Goal: Task Accomplishment & Management: Complete application form

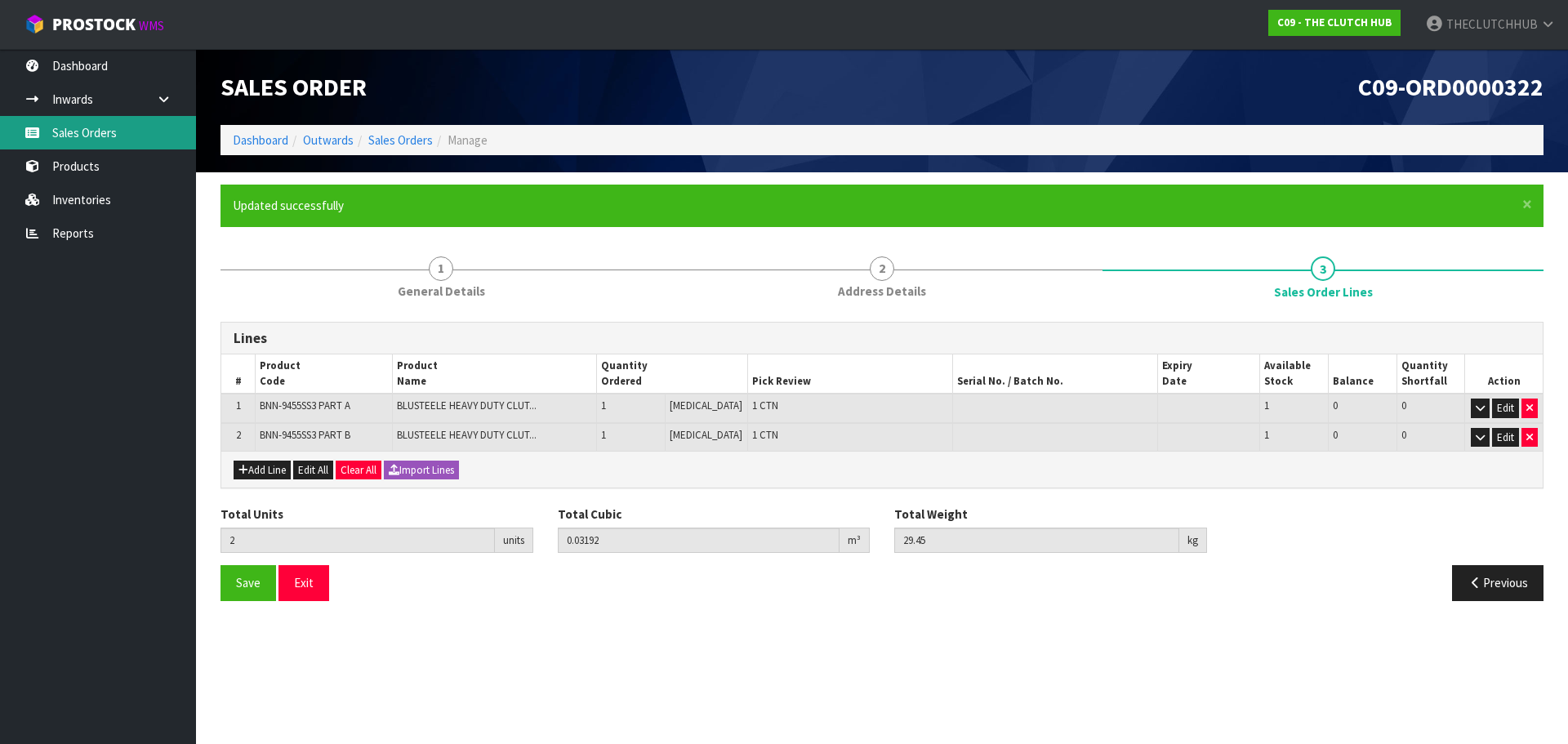
click at [66, 139] on link "Sales Orders" at bounding box center [98, 132] width 196 height 33
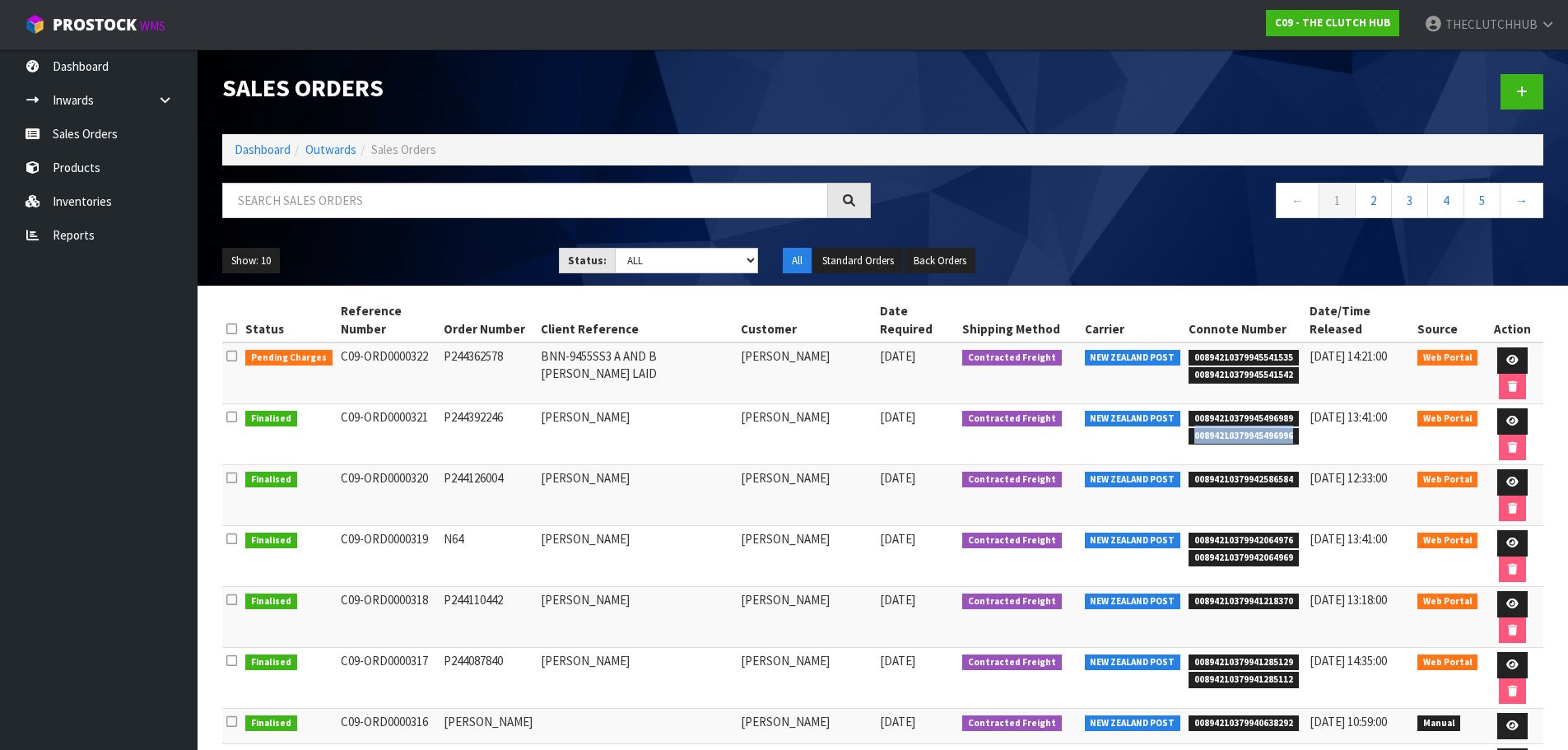
drag, startPoint x: 1279, startPoint y: 410, endPoint x: 1176, endPoint y: 407, distance: 103.0
click at [1189, 428] on span "00894210379945496996" at bounding box center [1244, 436] width 110 height 16
copy span "00894210379945496996"
click at [95, 148] on link "Sales Orders" at bounding box center [98, 133] width 198 height 34
copy span "00894210379945496996"
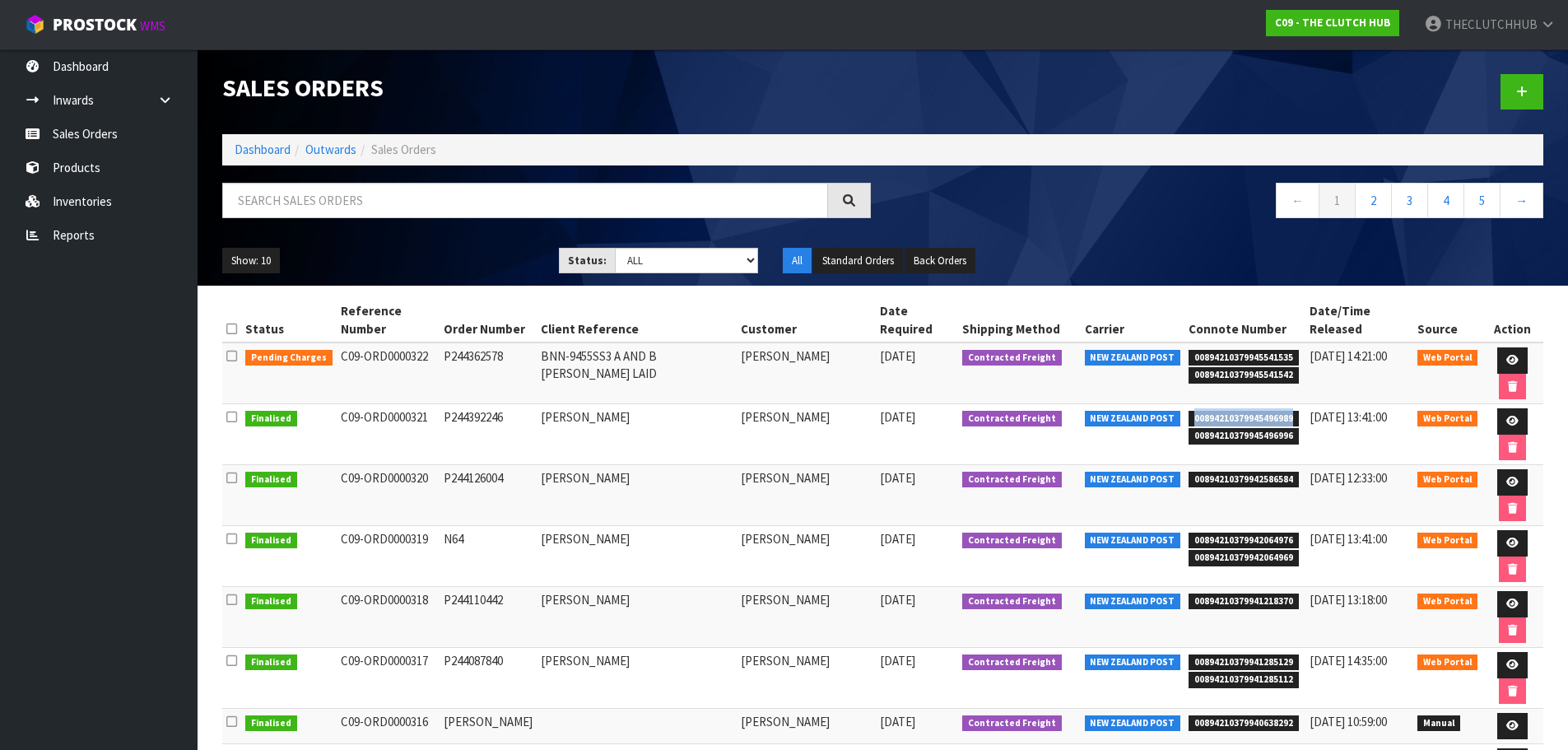
drag, startPoint x: 1284, startPoint y: 387, endPoint x: 1178, endPoint y: 389, distance: 106.0
click at [1189, 408] on li "00894210379945496989" at bounding box center [1245, 416] width 113 height 17
copy span "00894210379945496989"
drag, startPoint x: 1278, startPoint y: 342, endPoint x: 1192, endPoint y: 339, distance: 86.1
click at [1189, 350] on span "00894210379945541535" at bounding box center [1244, 358] width 110 height 16
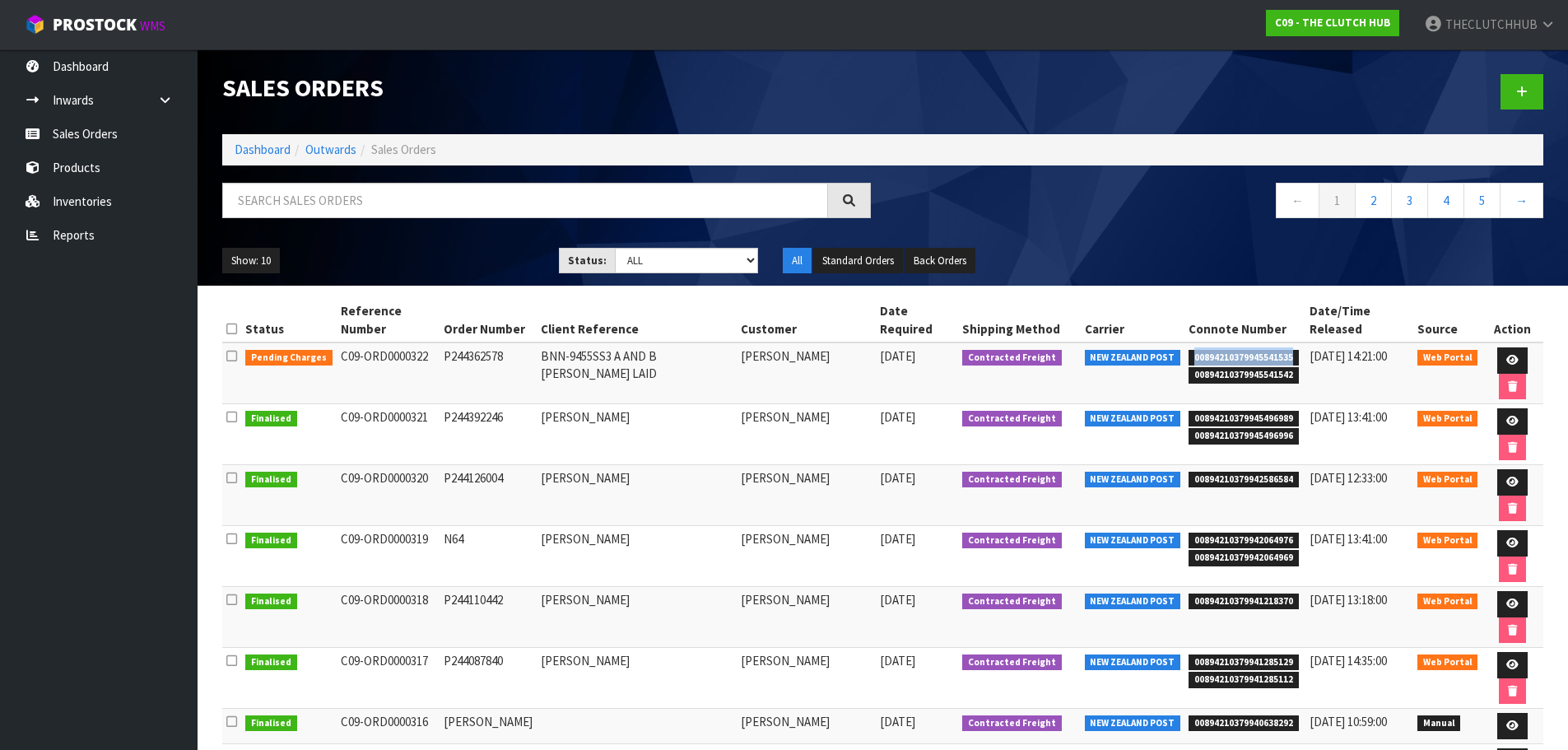
copy span "00894210379945541535"
drag, startPoint x: 1279, startPoint y: 357, endPoint x: 1179, endPoint y: 361, distance: 100.1
click at [1189, 367] on span "00894210379945541542" at bounding box center [1244, 375] width 110 height 16
copy span "00894210379945541542"
click at [88, 118] on link "Sales Orders" at bounding box center [98, 133] width 198 height 34
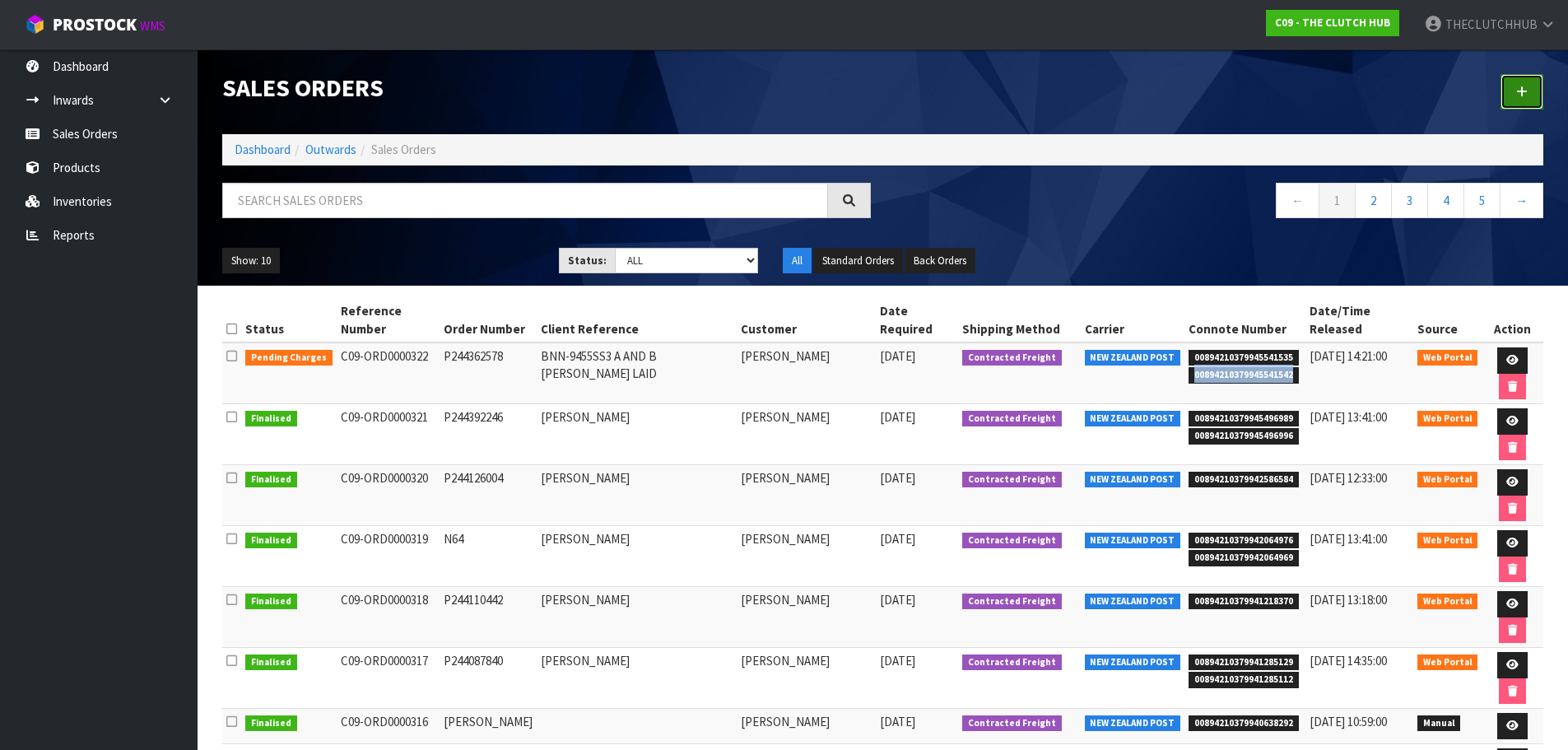
click at [1523, 87] on icon at bounding box center [1522, 92] width 12 height 13
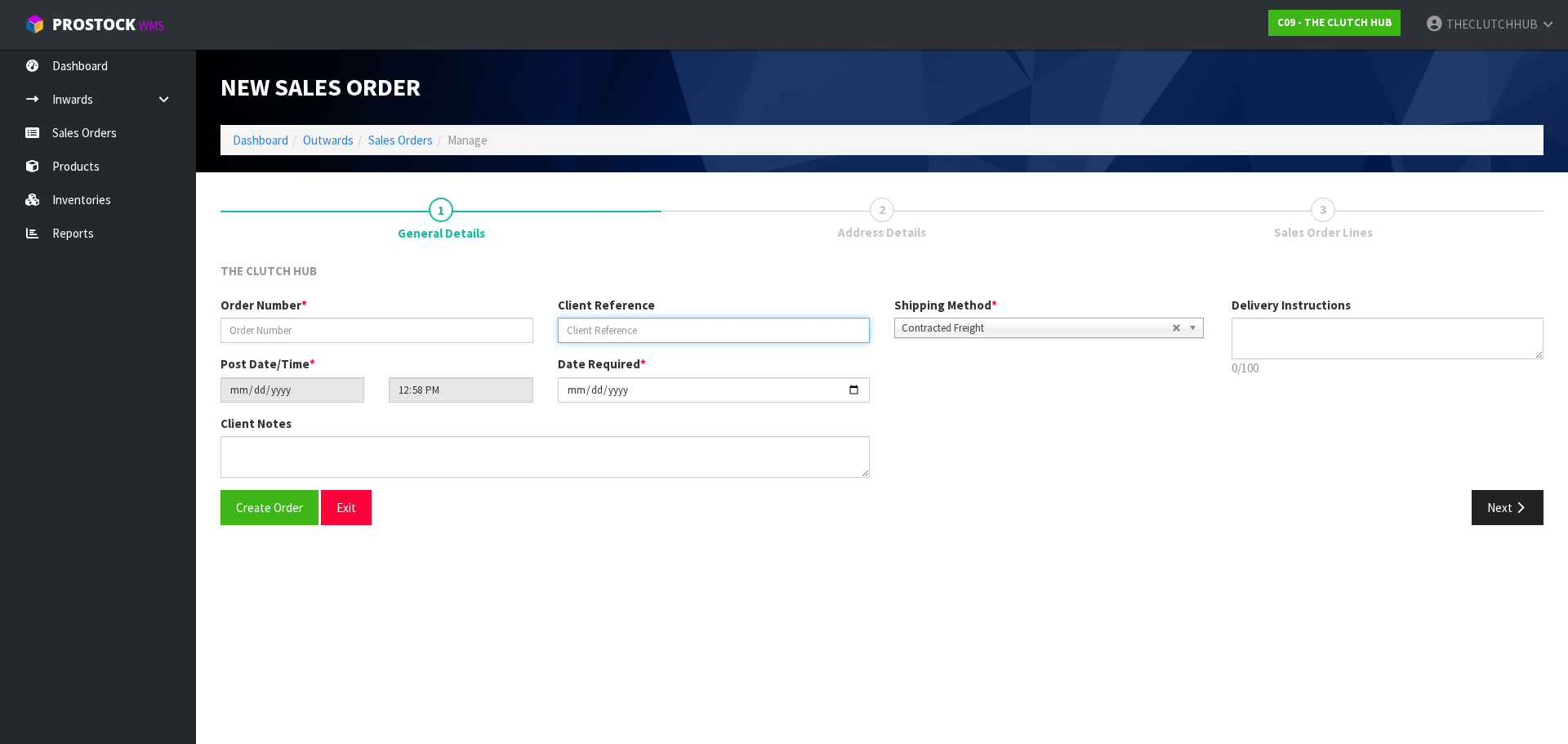
click at [631, 338] on input "text" at bounding box center [714, 330] width 313 height 25
paste input "[PERSON_NAME] AUTOMOTIVE LTD"
type input "[PERSON_NAME] AUTOMOTIVE LTD"
click at [357, 338] on input "text" at bounding box center [376, 330] width 313 height 25
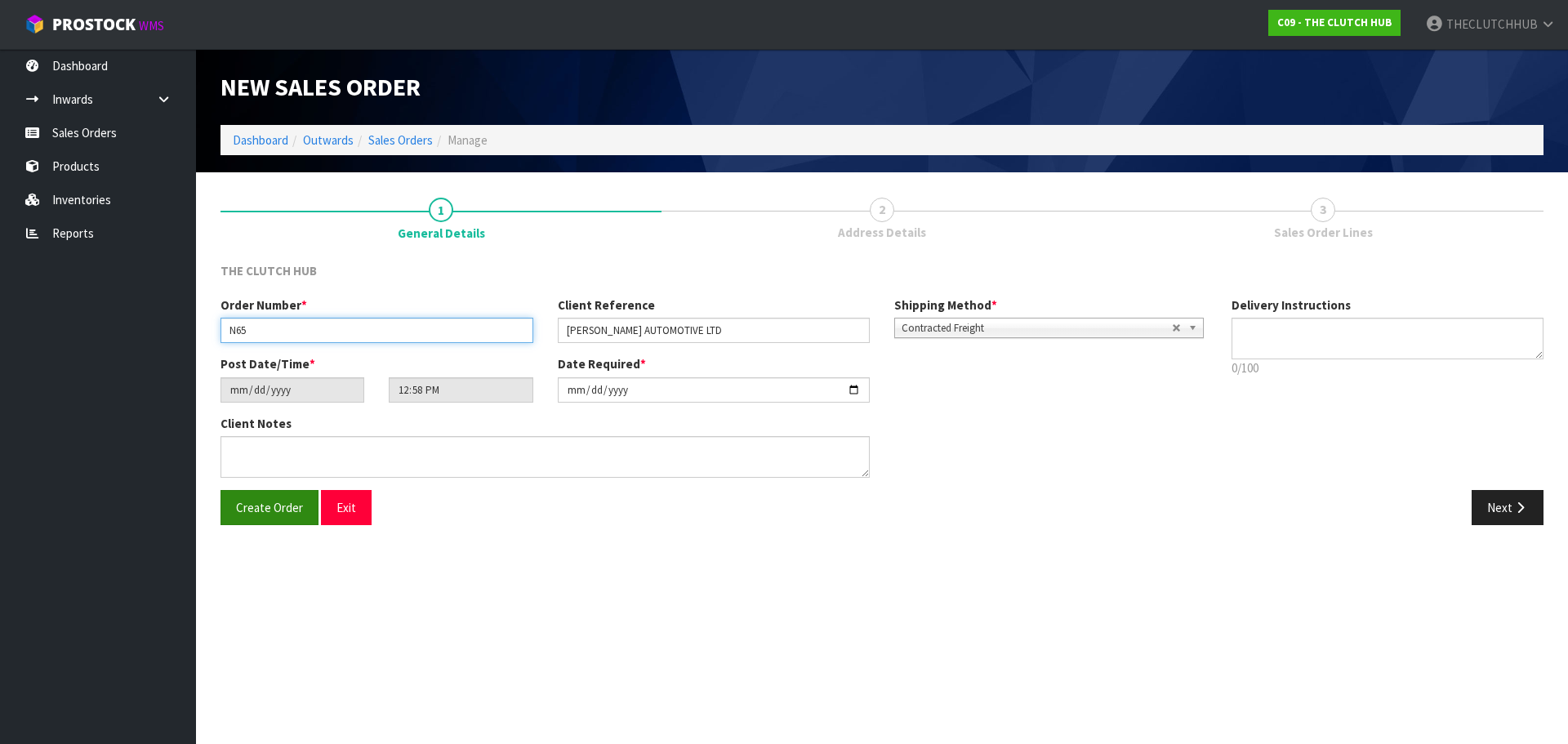
type input "N65"
click at [284, 510] on span "Create Order" at bounding box center [270, 507] width 67 height 15
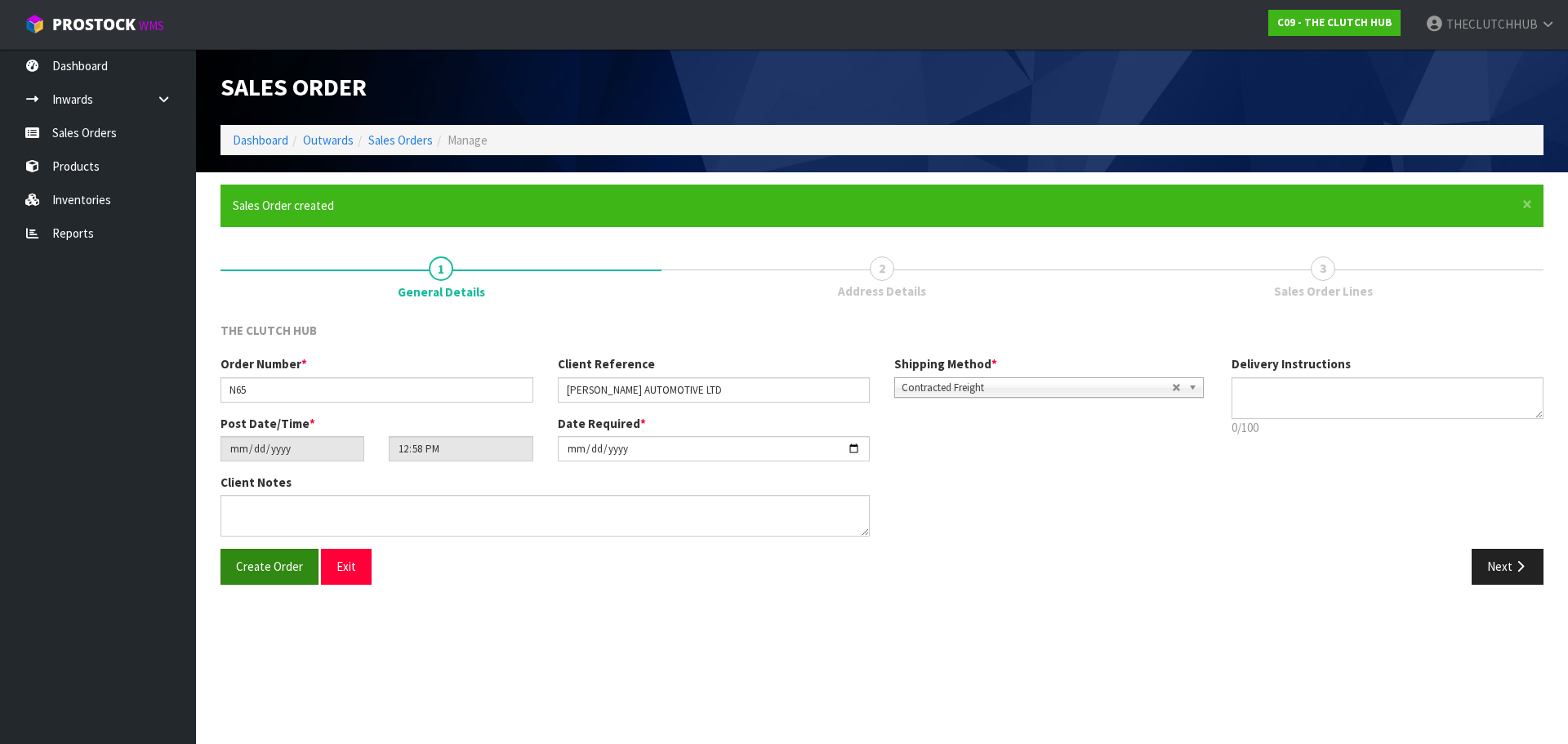
type input "14:58:00.000"
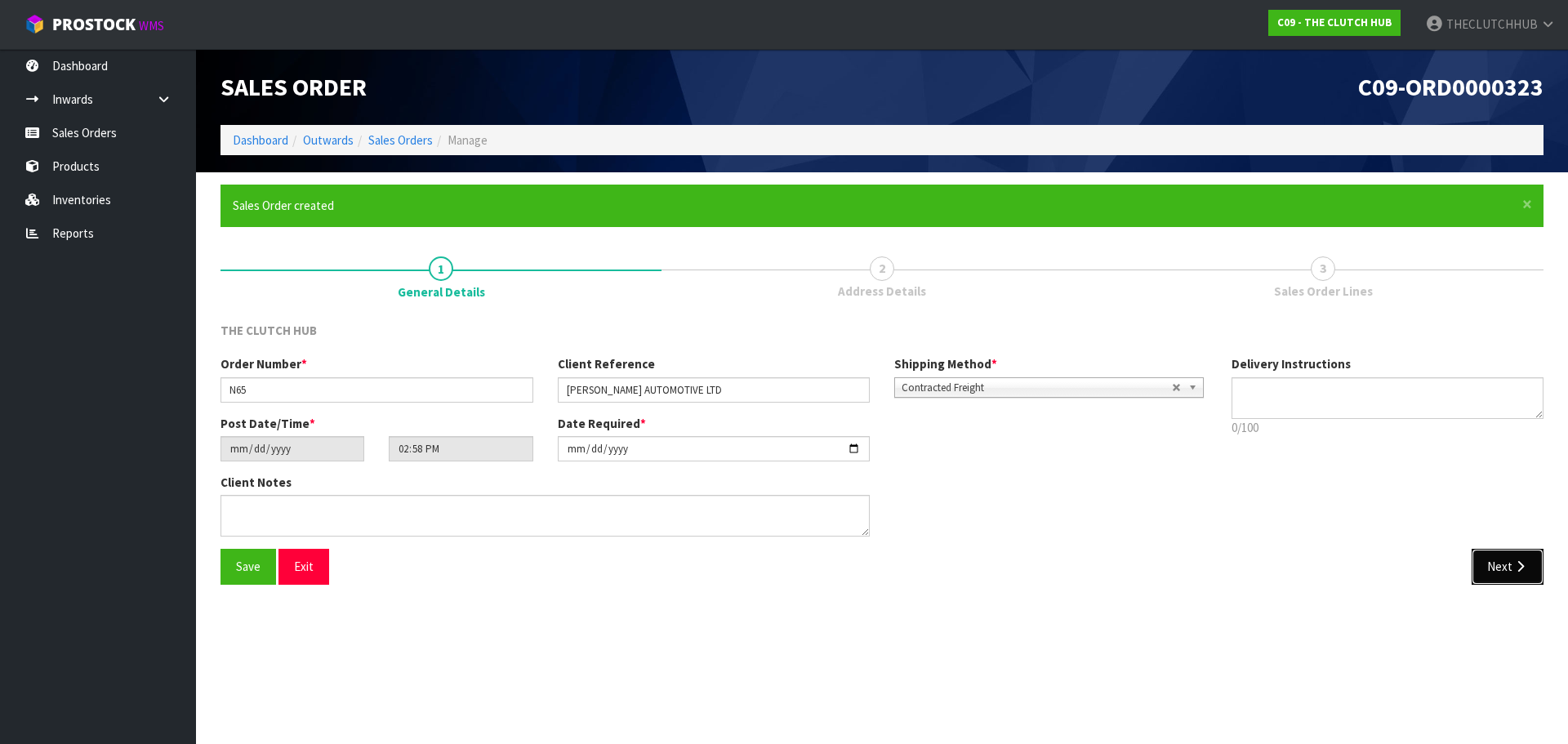
click at [1532, 575] on button "Next" at bounding box center [1507, 566] width 72 height 35
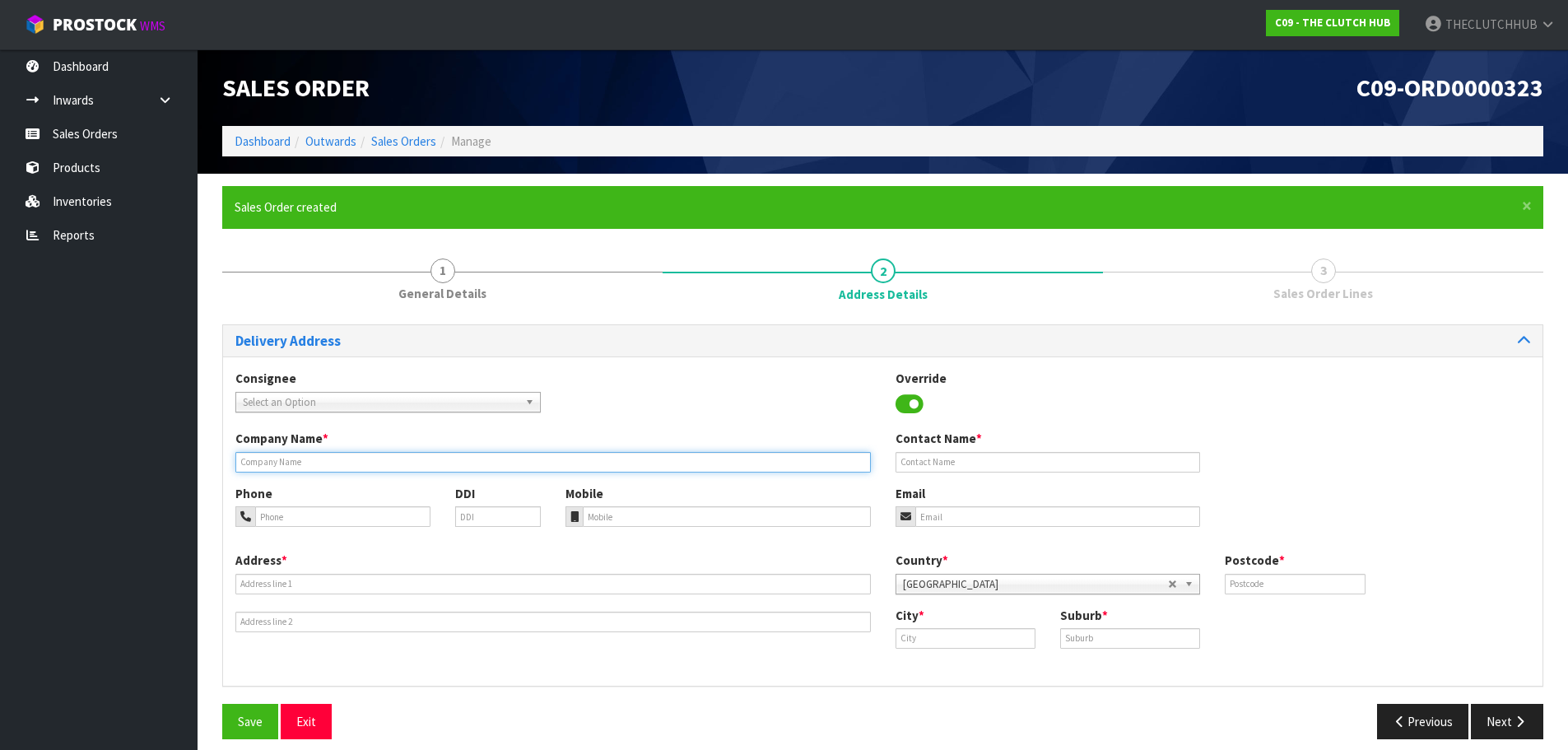
paste input "[PERSON_NAME] AUTOMOTIVE LTD"
type input "[PERSON_NAME] AUTOMOTIVE LTD"
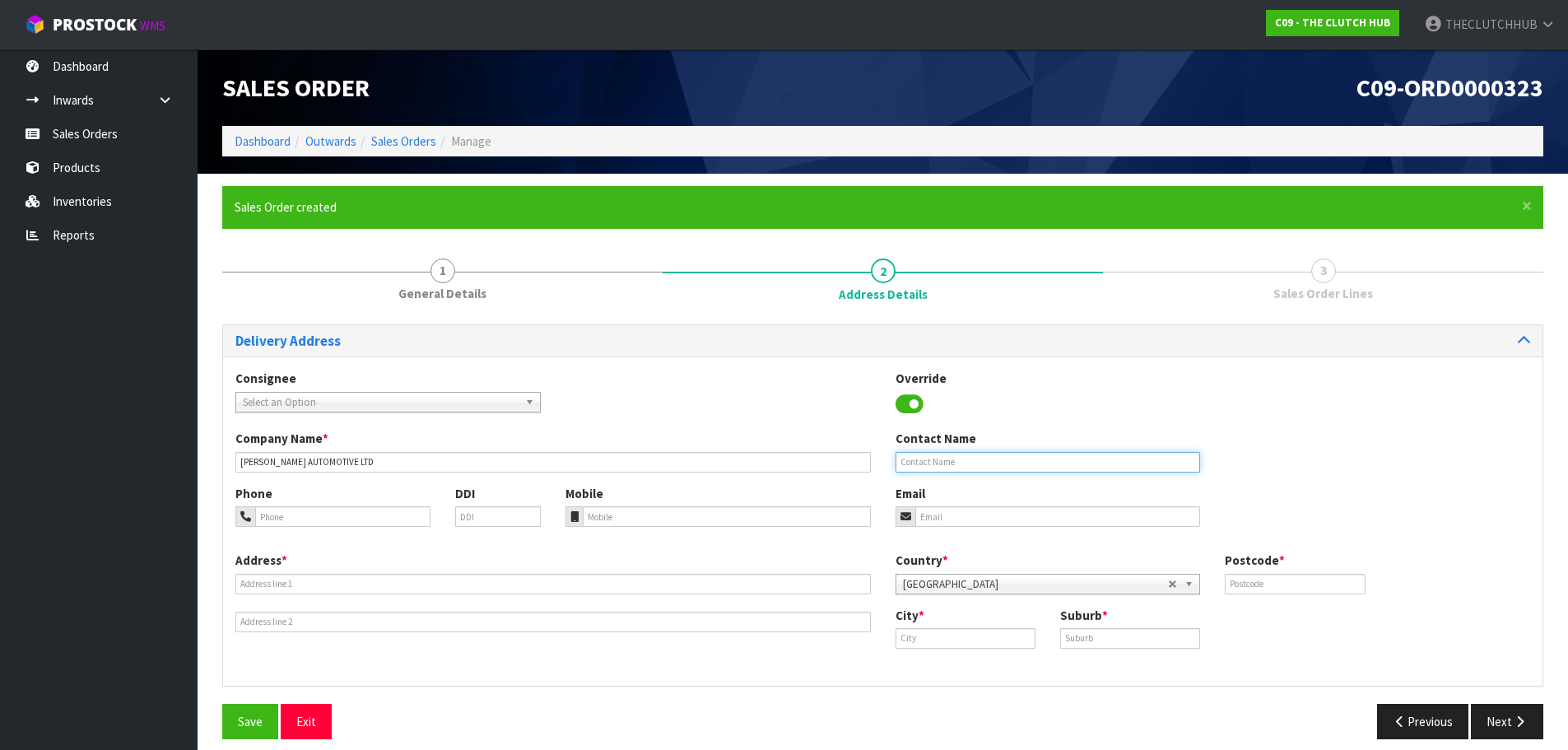
paste input "[PERSON_NAME] AUTOMOTIVE LTD"
click at [1027, 465] on input "[PERSON_NAME] AUTOMOTIVE LTD" at bounding box center [1048, 462] width 306 height 20
paste input "[PERSON_NAME]"
type input "[PERSON_NAME] AUTOMOTIVE LTD [PERSON_NAME]"
click at [634, 512] on input "tel" at bounding box center [726, 516] width 288 height 20
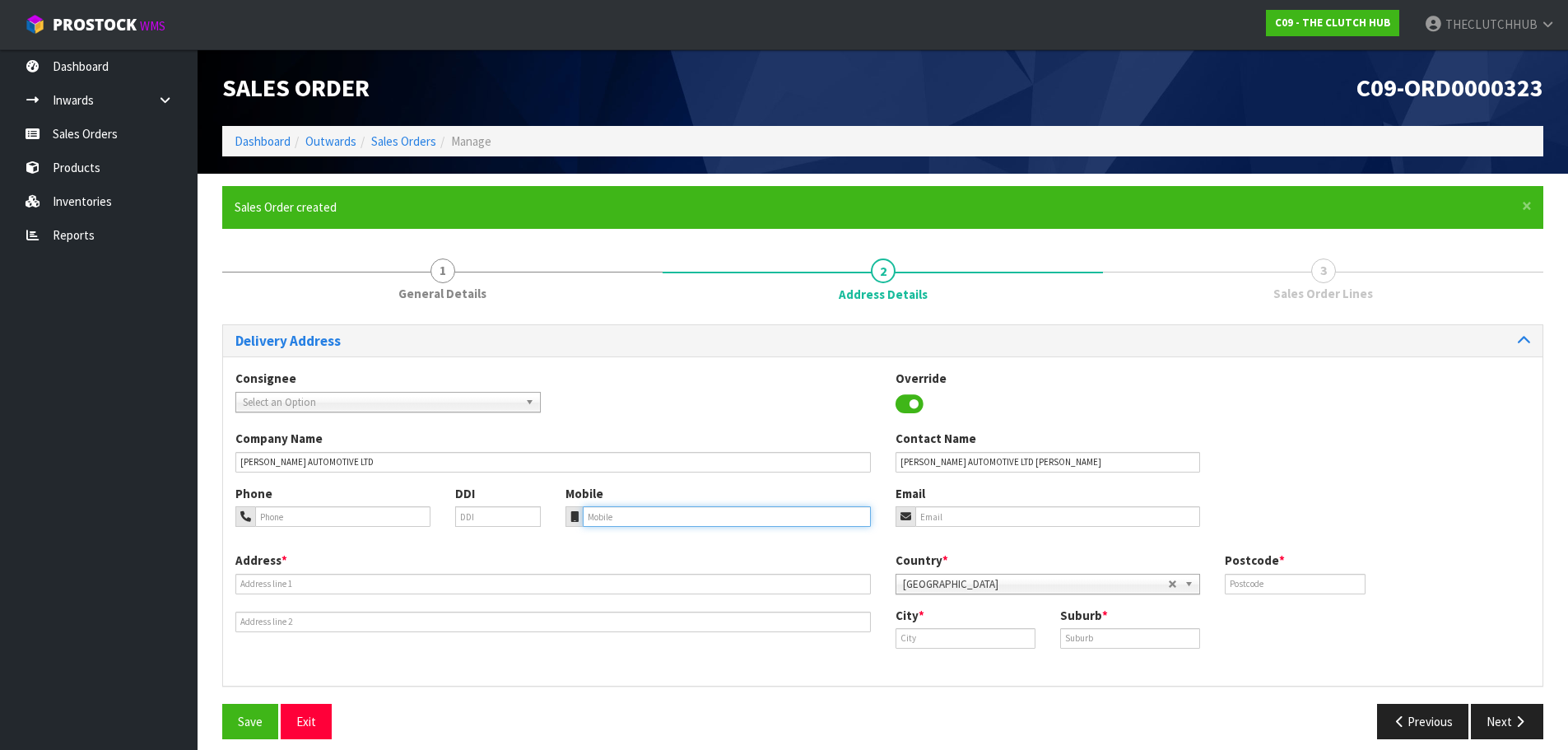
paste input "045684020"
type input "045684020"
paste input "[PERSON_NAME][EMAIL_ADDRESS][DOMAIN_NAME]"
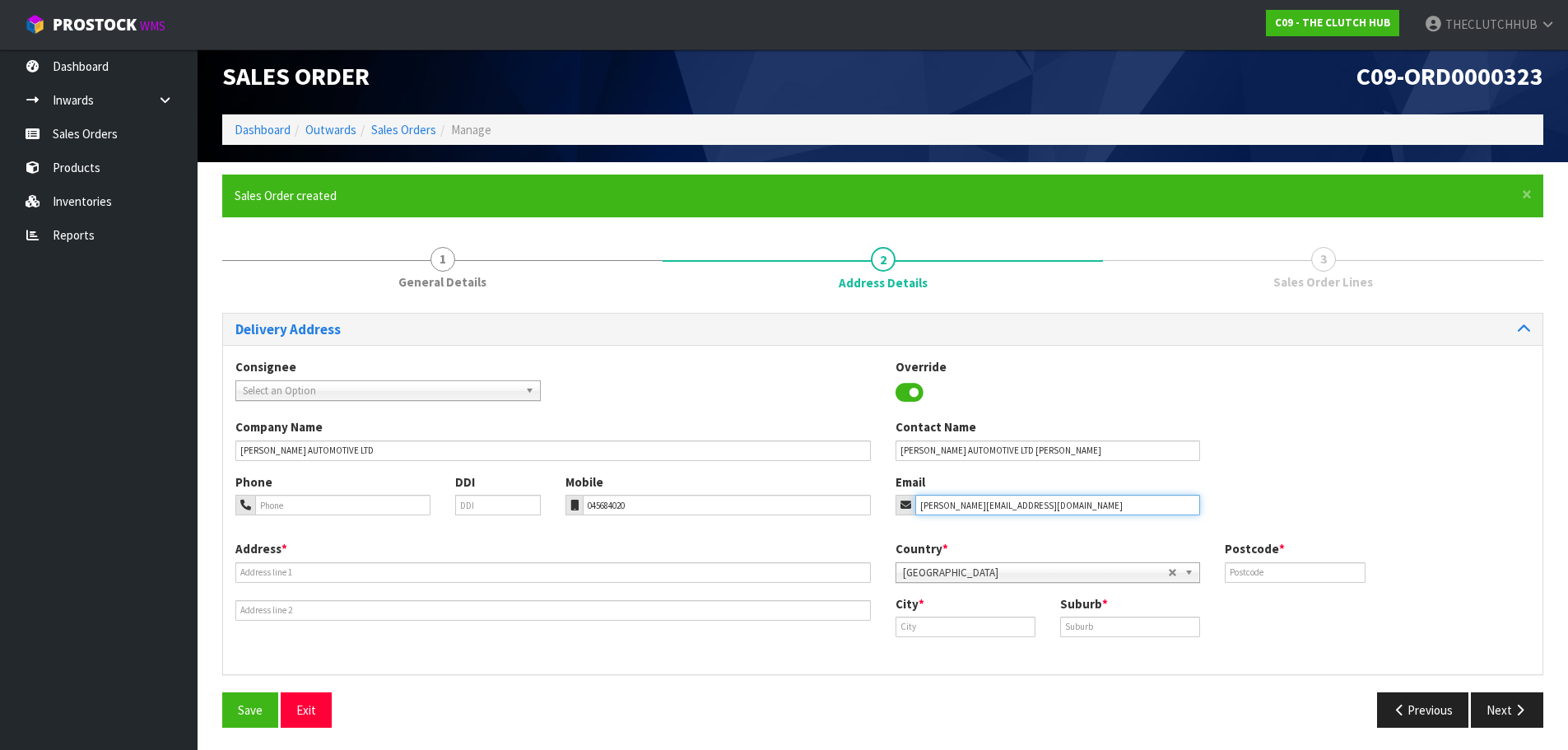
scroll to position [14, 0]
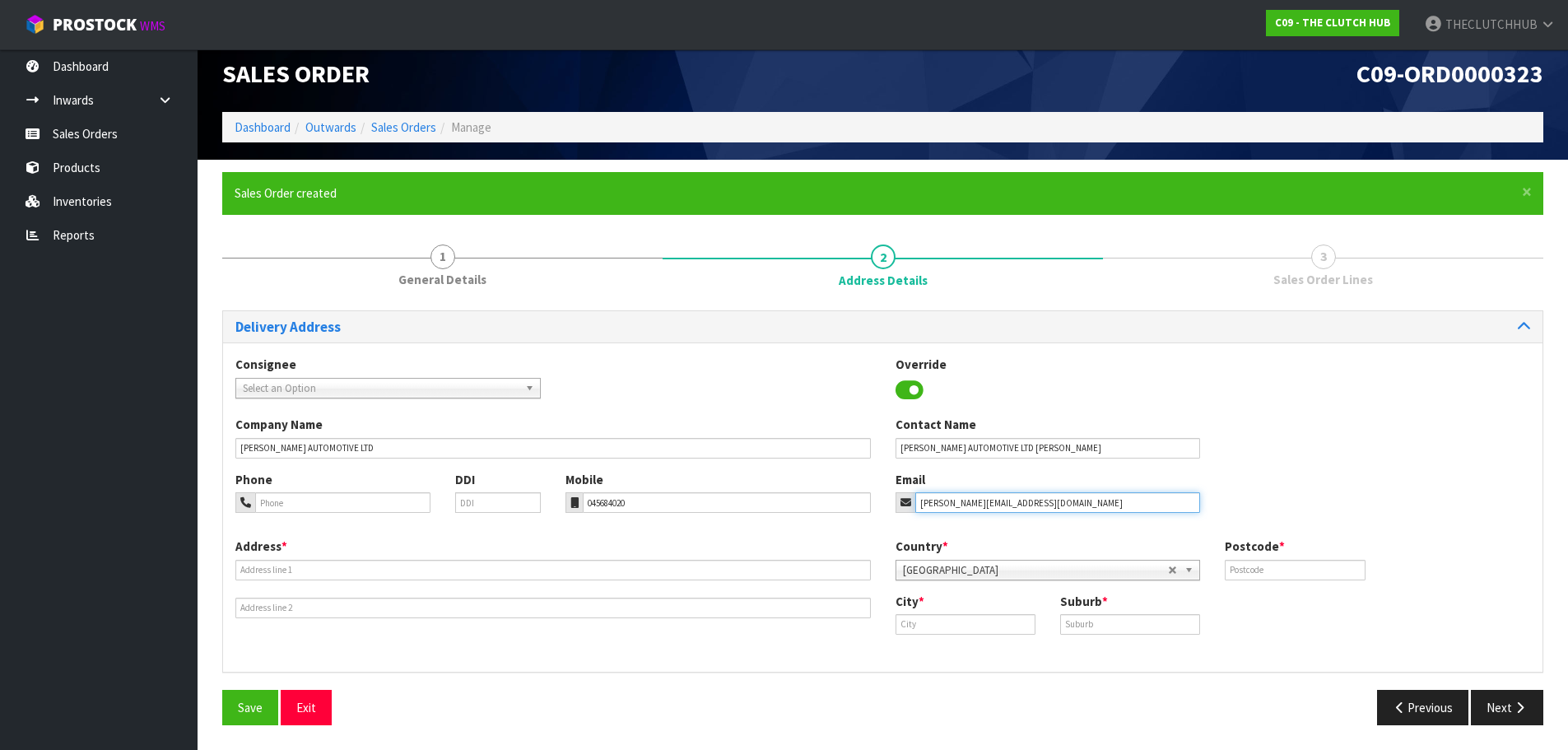
type input "[PERSON_NAME][EMAIL_ADDRESS][DOMAIN_NAME]"
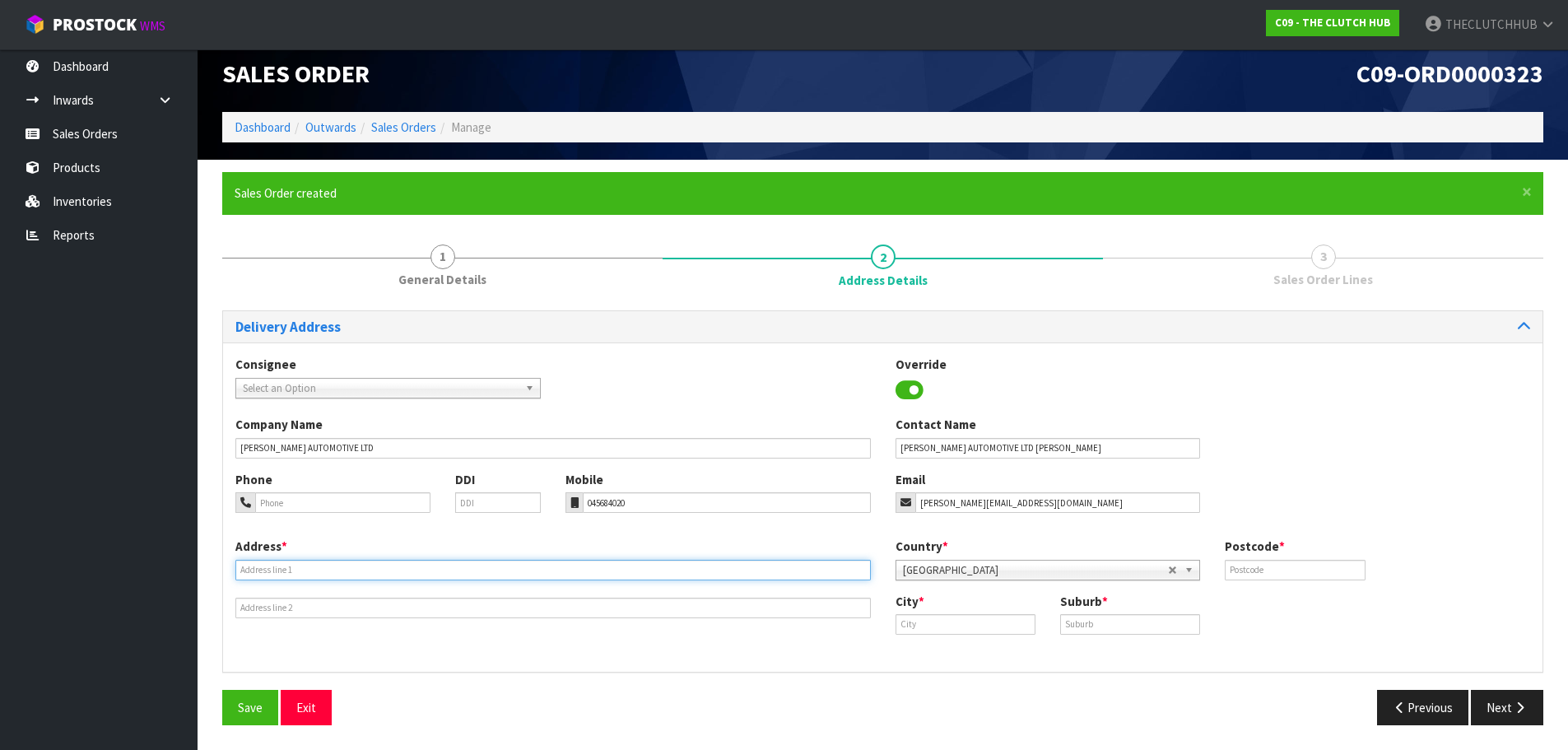
paste input "[STREET_ADDRESS]"
type input "[STREET_ADDRESS]"
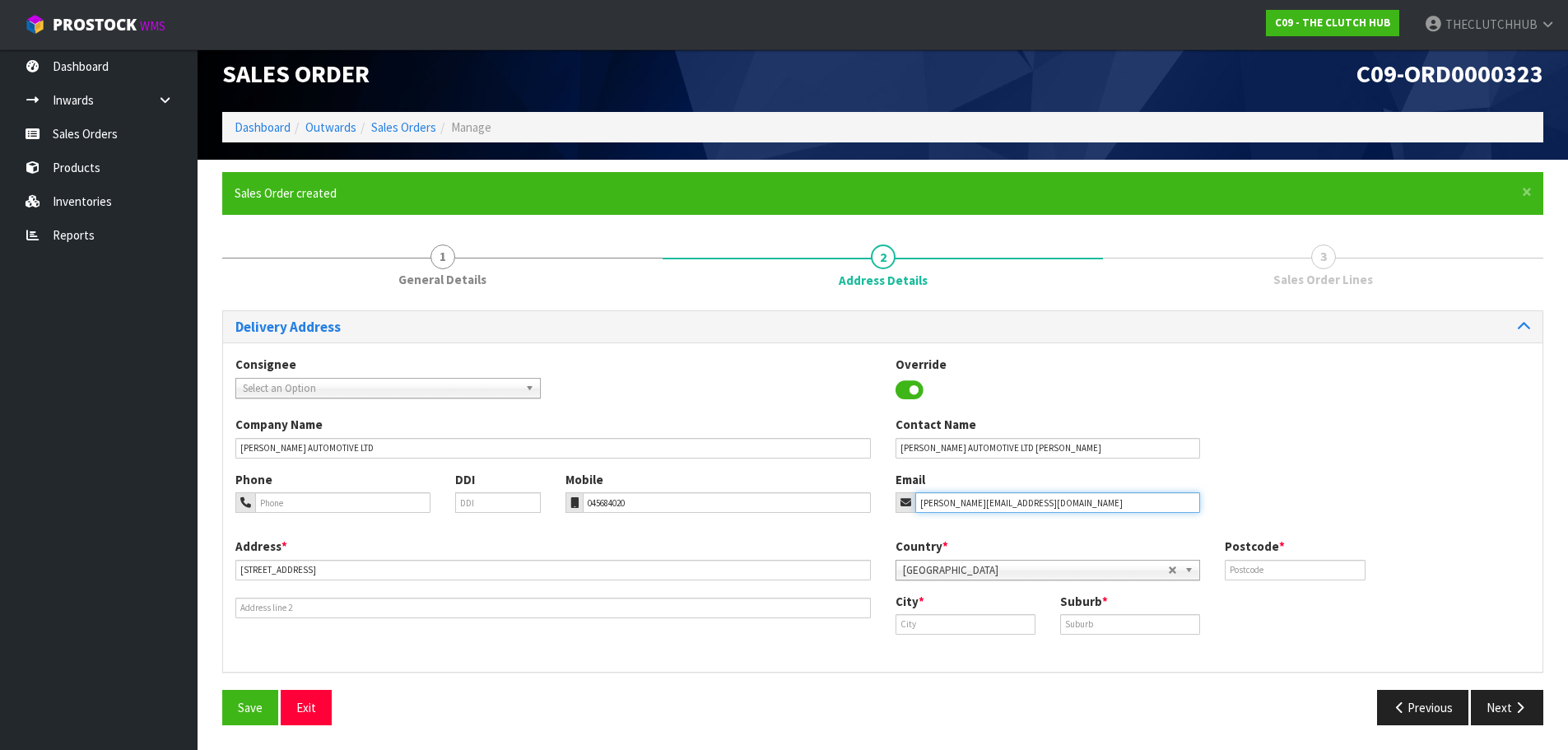
click at [933, 502] on input "[PERSON_NAME][EMAIL_ADDRESS][DOMAIN_NAME]" at bounding box center [1058, 501] width 285 height 20
click at [1246, 576] on input "text" at bounding box center [1294, 569] width 140 height 20
type input "5012"
click at [957, 627] on input "text" at bounding box center [965, 624] width 140 height 20
type input "p"
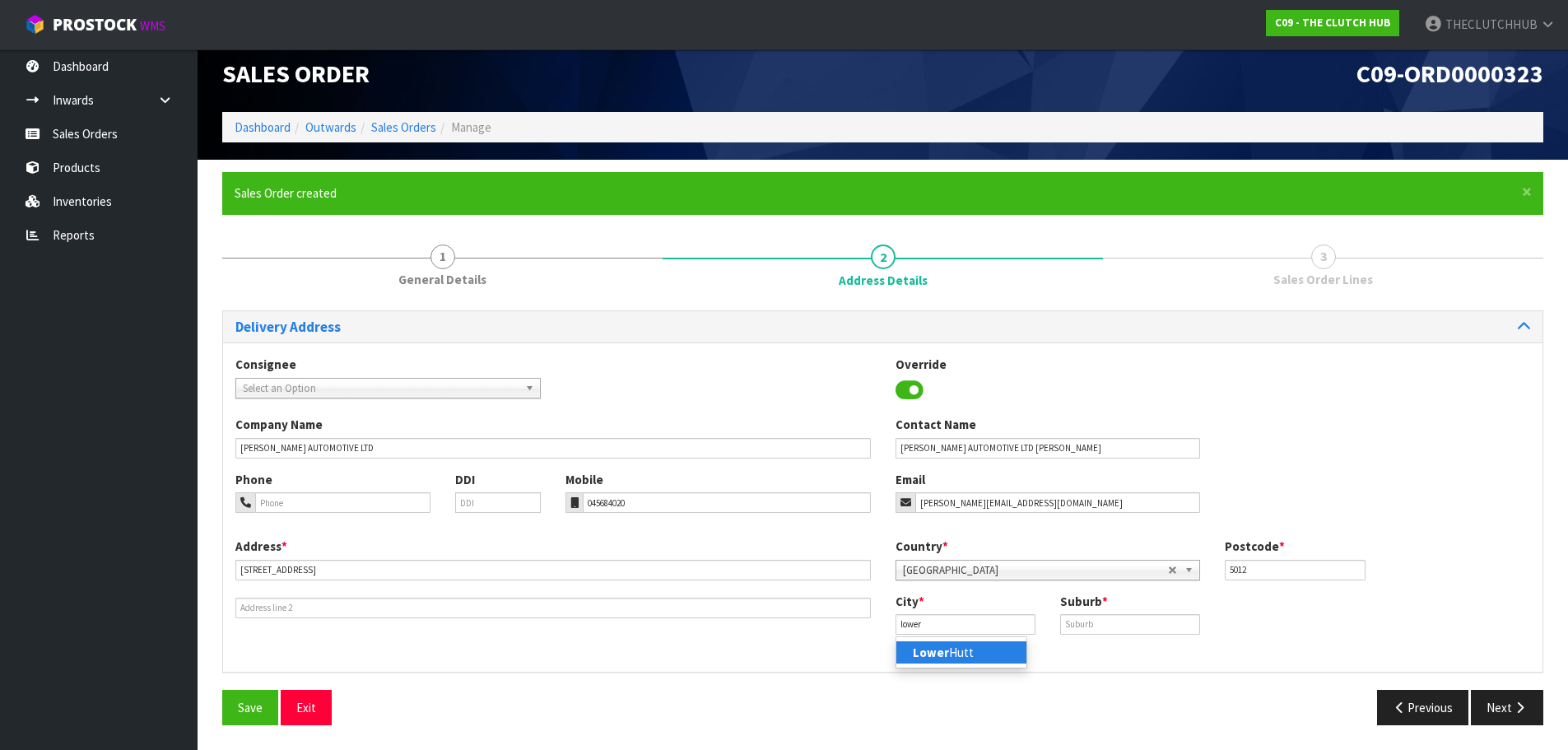
click at [977, 653] on link "Lower Hutt" at bounding box center [961, 652] width 130 height 22
type input "Lower Hutt"
click at [1136, 615] on input "text" at bounding box center [1129, 624] width 140 height 20
type input "PETONE"
click at [255, 713] on span "Save" at bounding box center [251, 708] width 25 height 15
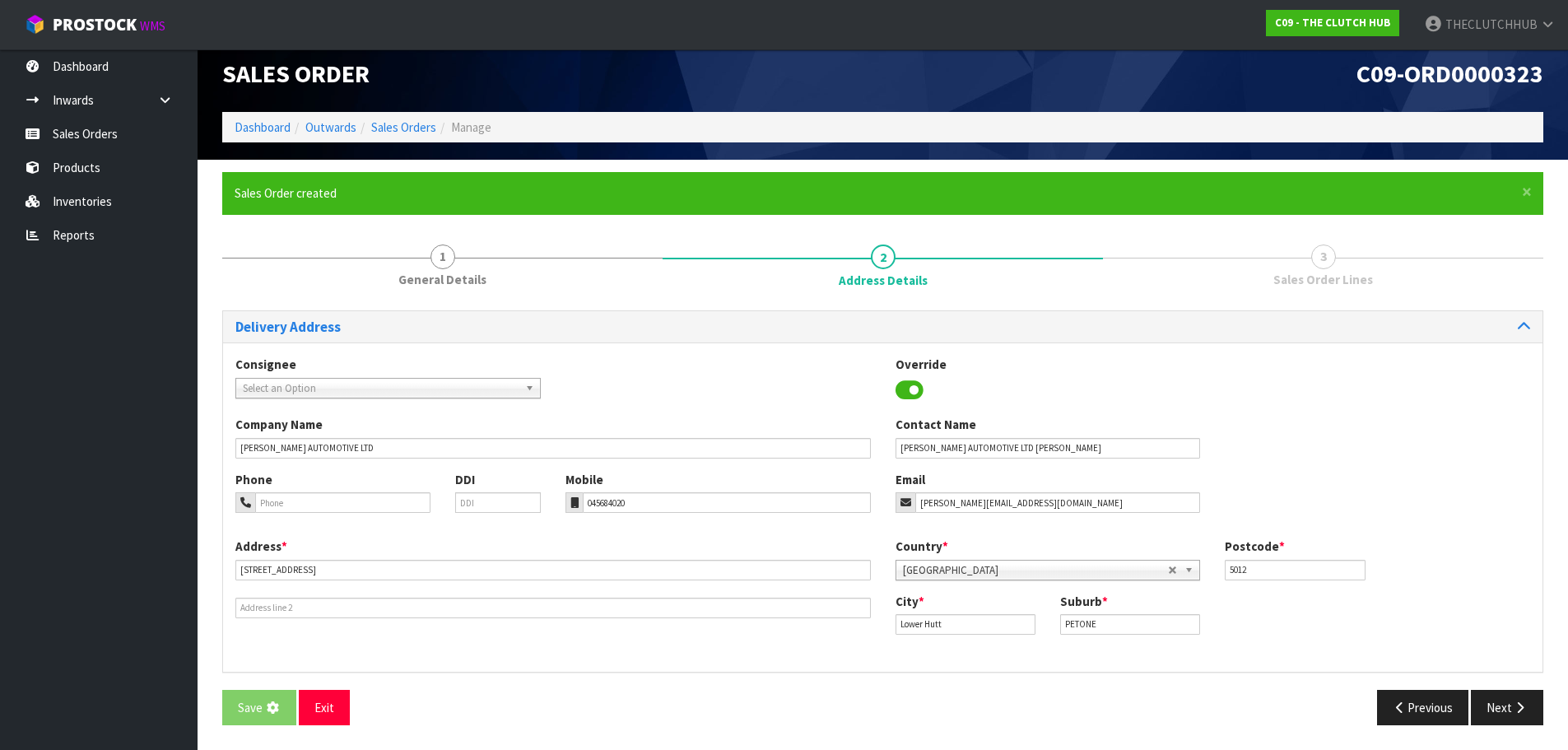
scroll to position [0, 0]
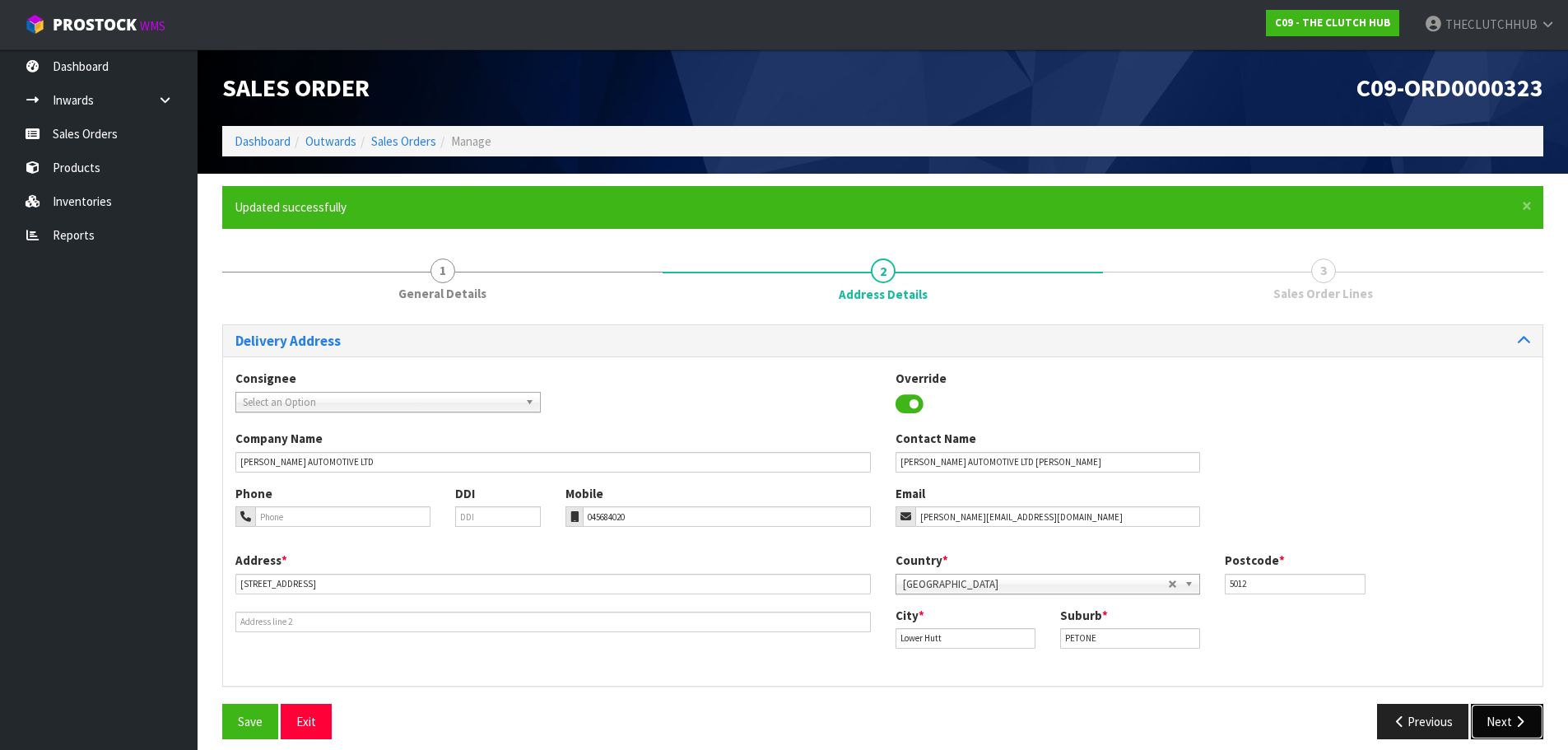
click at [1527, 732] on button "Next" at bounding box center [1506, 721] width 72 height 36
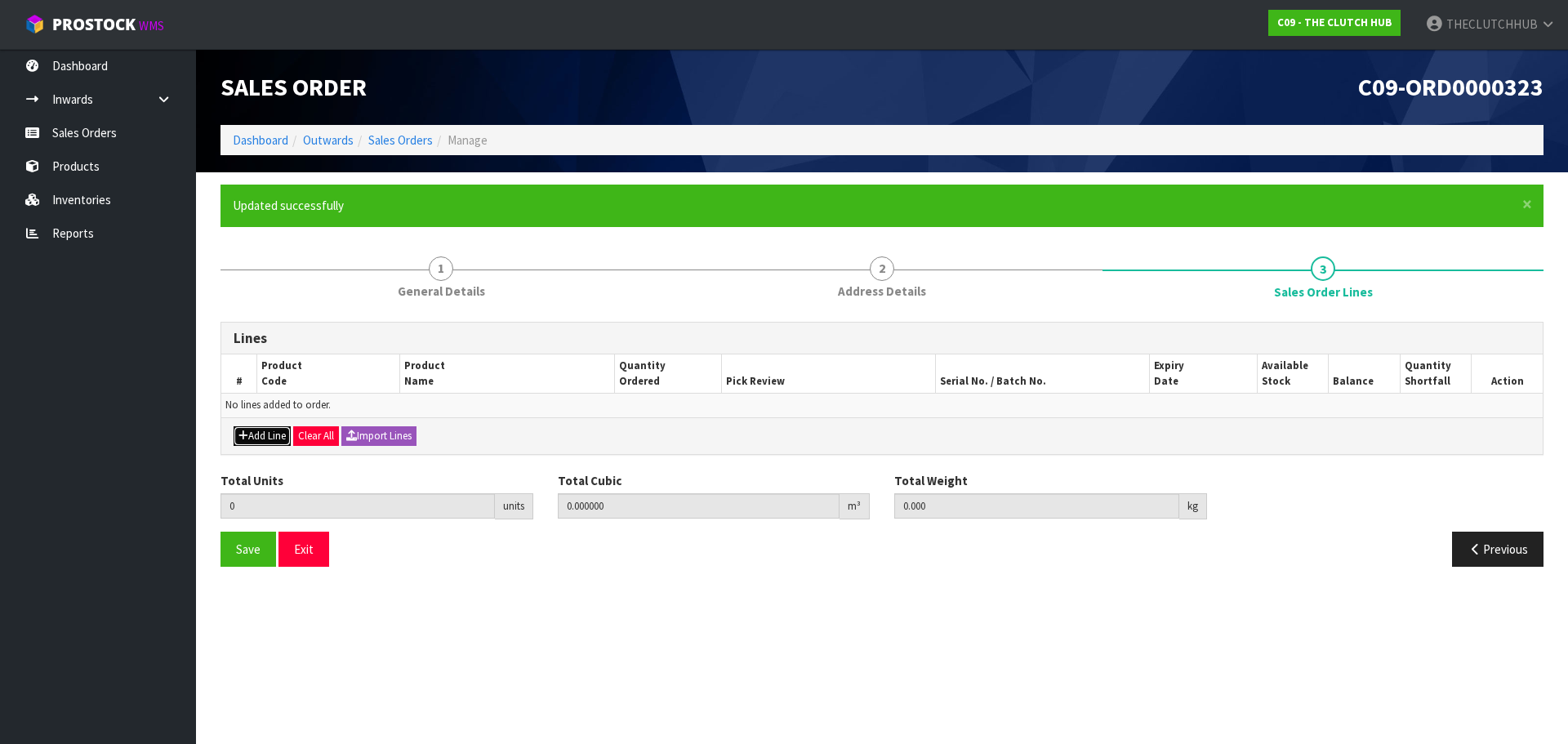
click at [260, 437] on button "Add Line" at bounding box center [262, 436] width 57 height 19
type input "0"
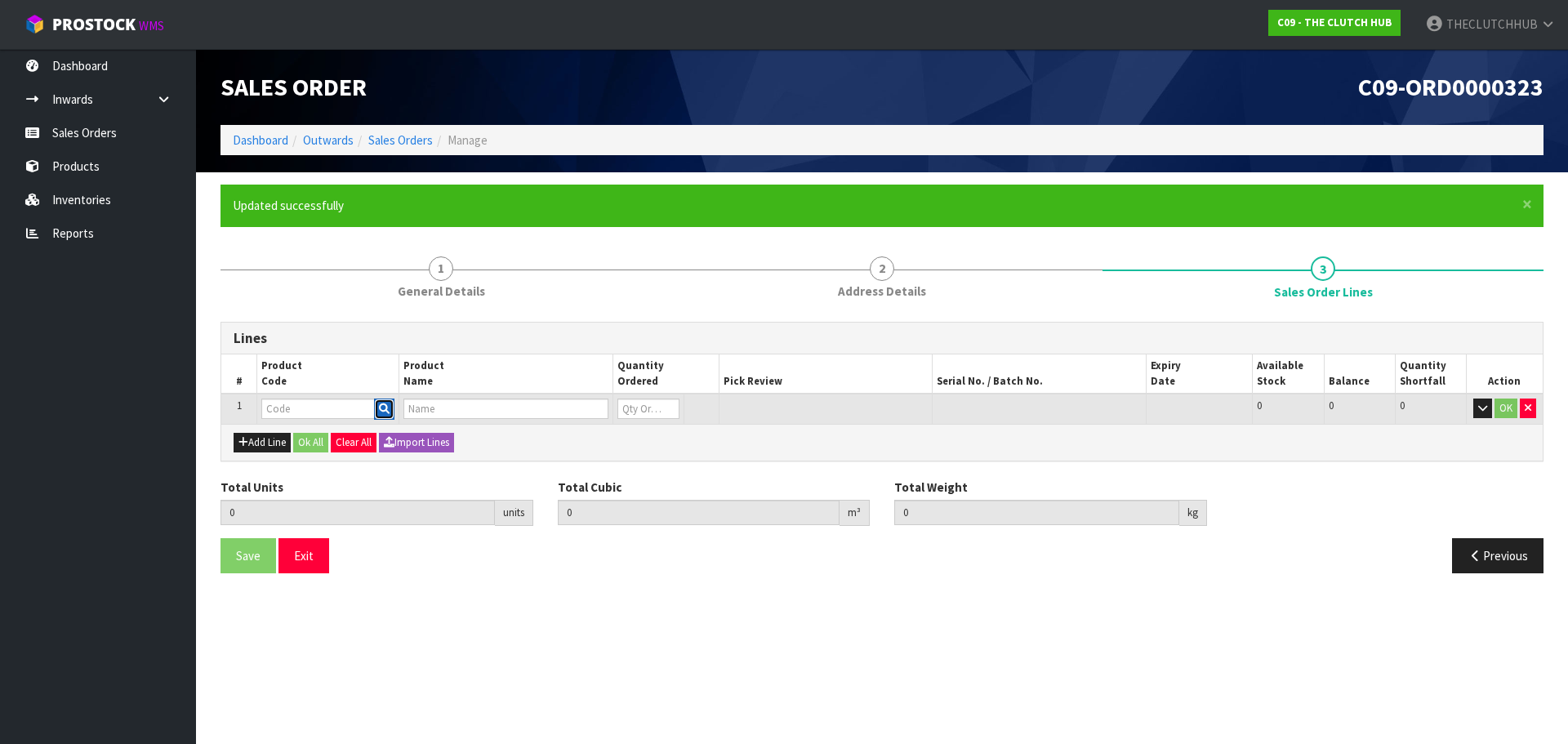
click at [393, 405] on button "button" at bounding box center [384, 409] width 20 height 21
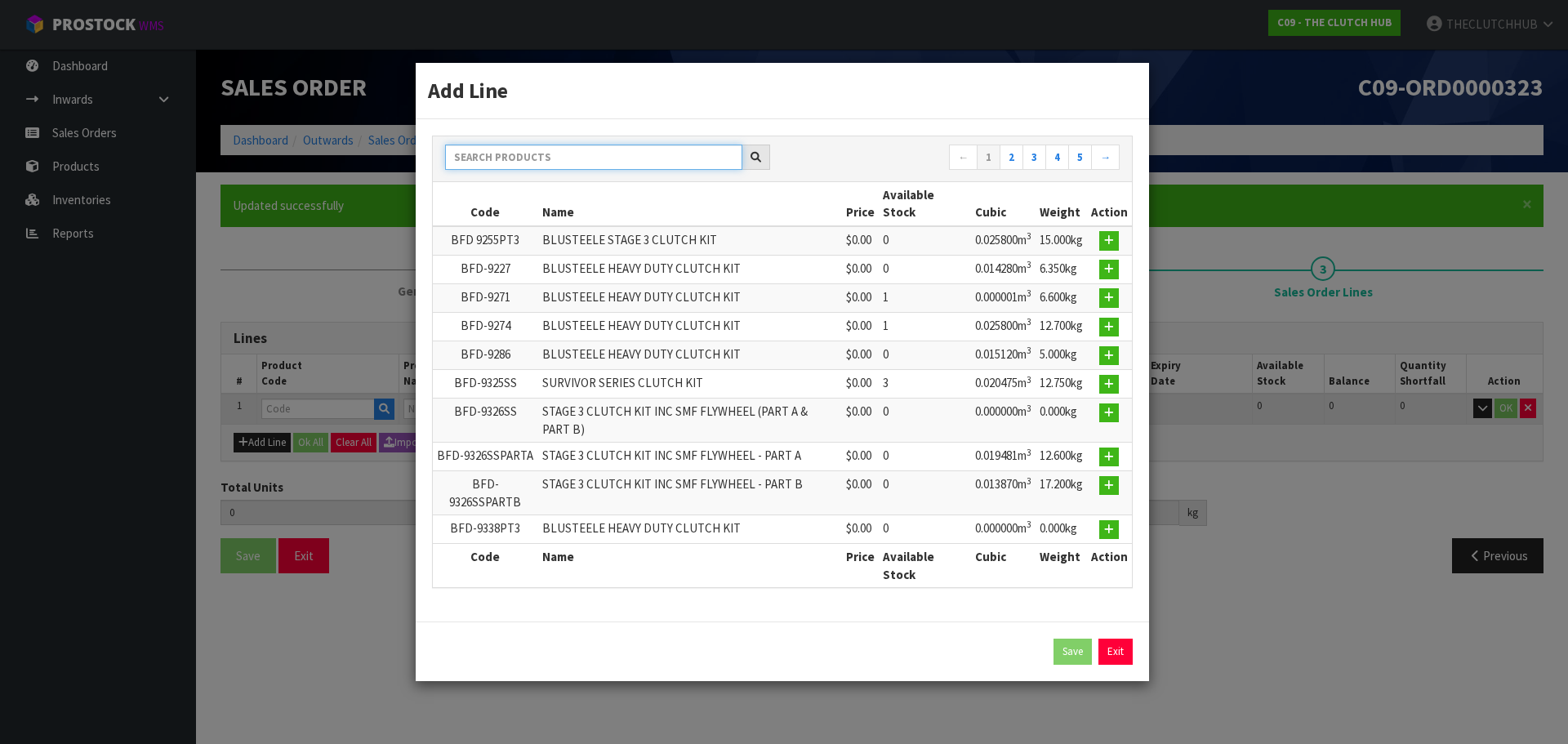
click at [533, 154] on input "text" at bounding box center [593, 157] width 298 height 25
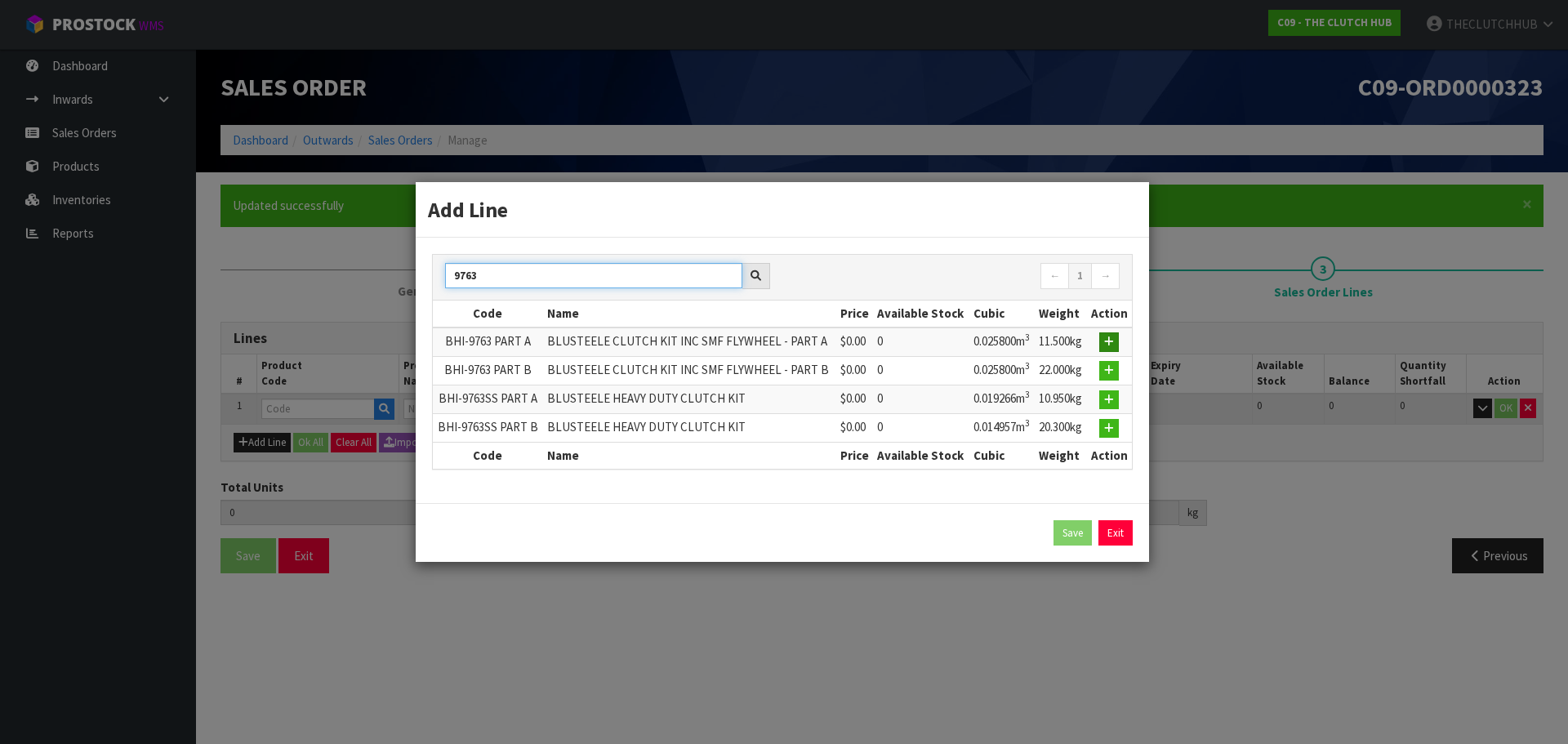
type input "9763"
click at [1102, 336] on button "button" at bounding box center [1109, 341] width 19 height 19
type input "0.000000"
type input "0.000"
type input "BHI-9763 PART A"
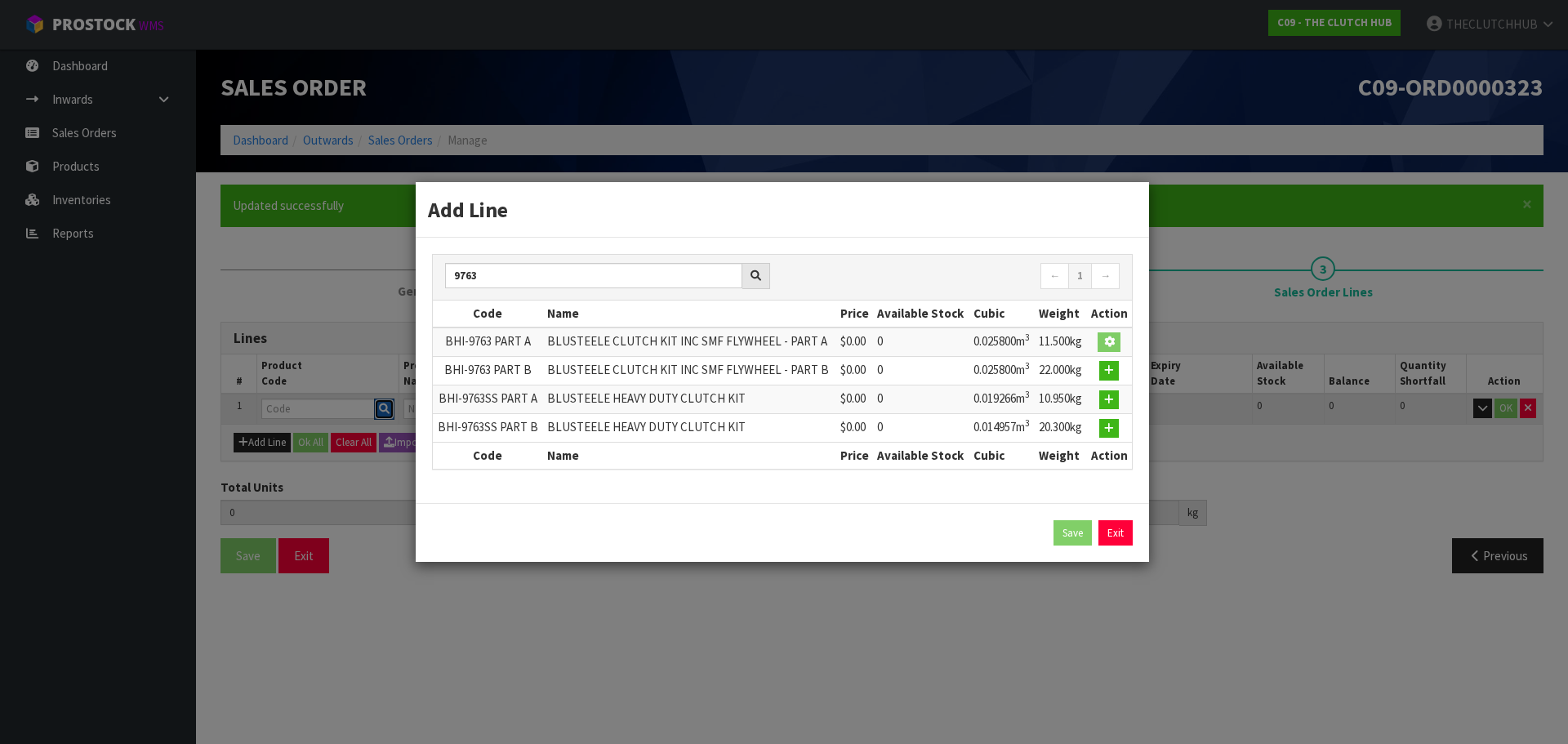
type input "BLUSTEELE CLUTCH KIT INC SMF FLYWHEEL - PART A"
type input "0"
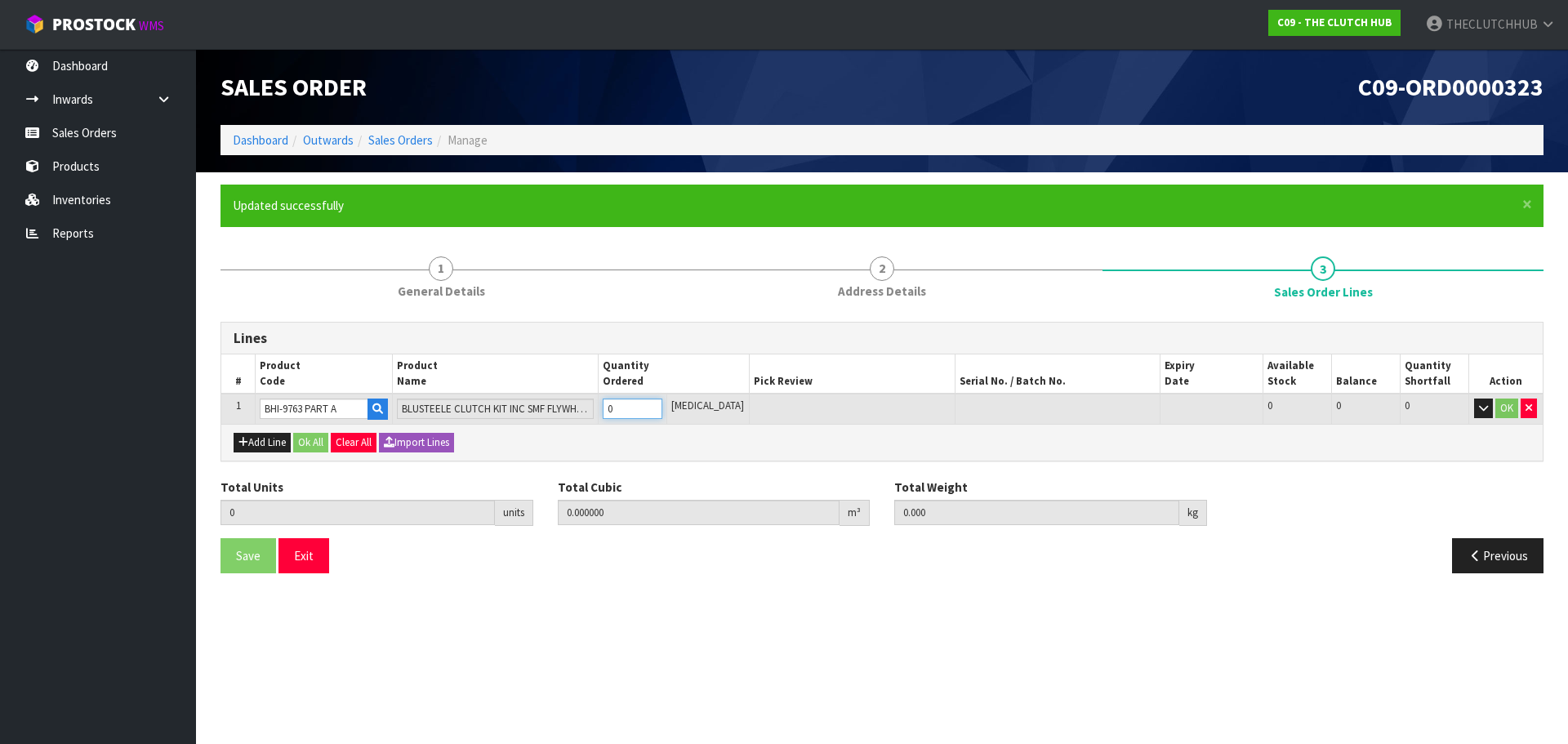
click at [585, 408] on tr "1 BHI-9763 PART A BLUSTEELE CLUTCH KIT INC SMF FLYWHEEL - PART A 0 [MEDICAL_DAT…" at bounding box center [881, 408] width 1321 height 31
type input "1"
type input "0.0258"
type input "11.5"
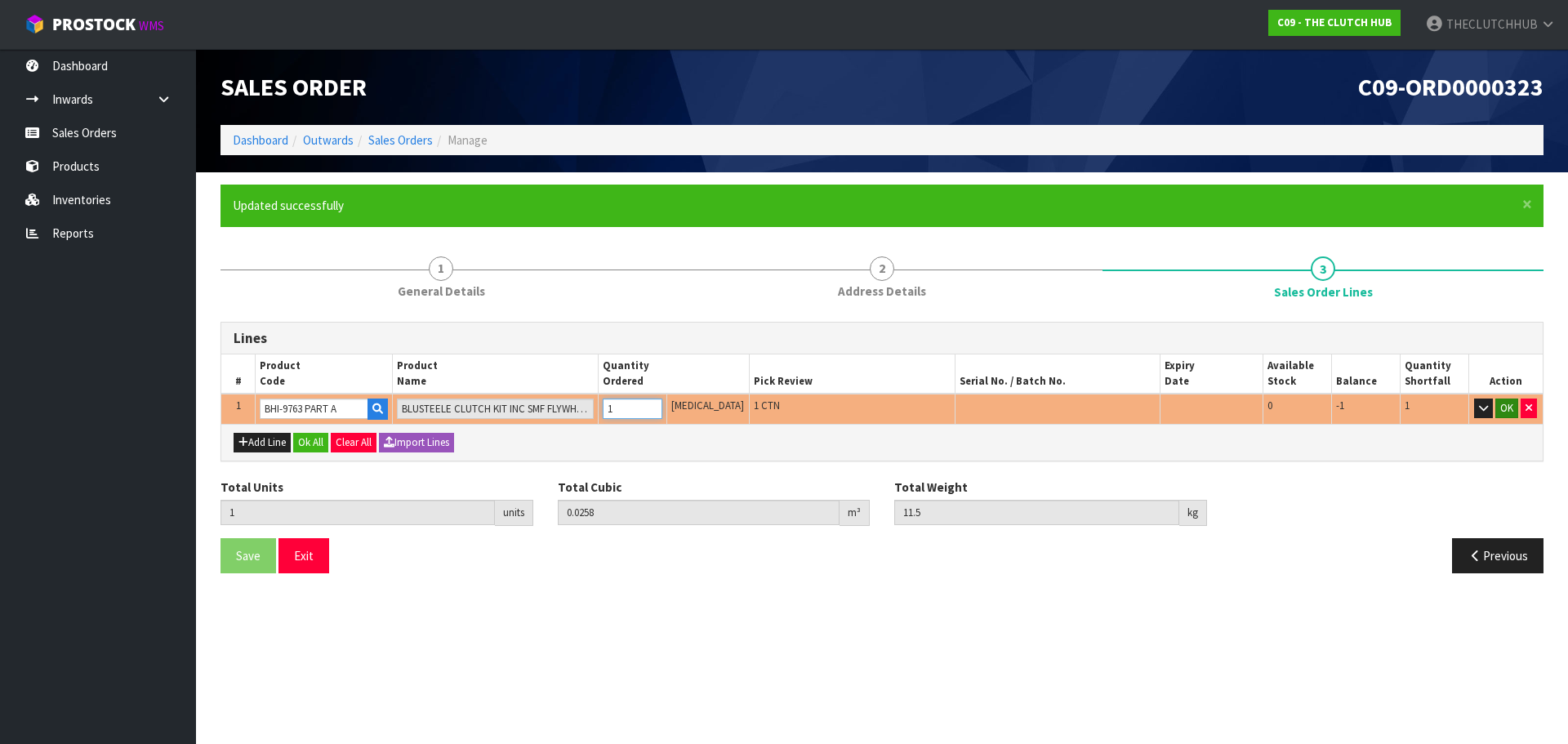
type input "1"
click at [1503, 402] on button "OK" at bounding box center [1507, 408] width 23 height 19
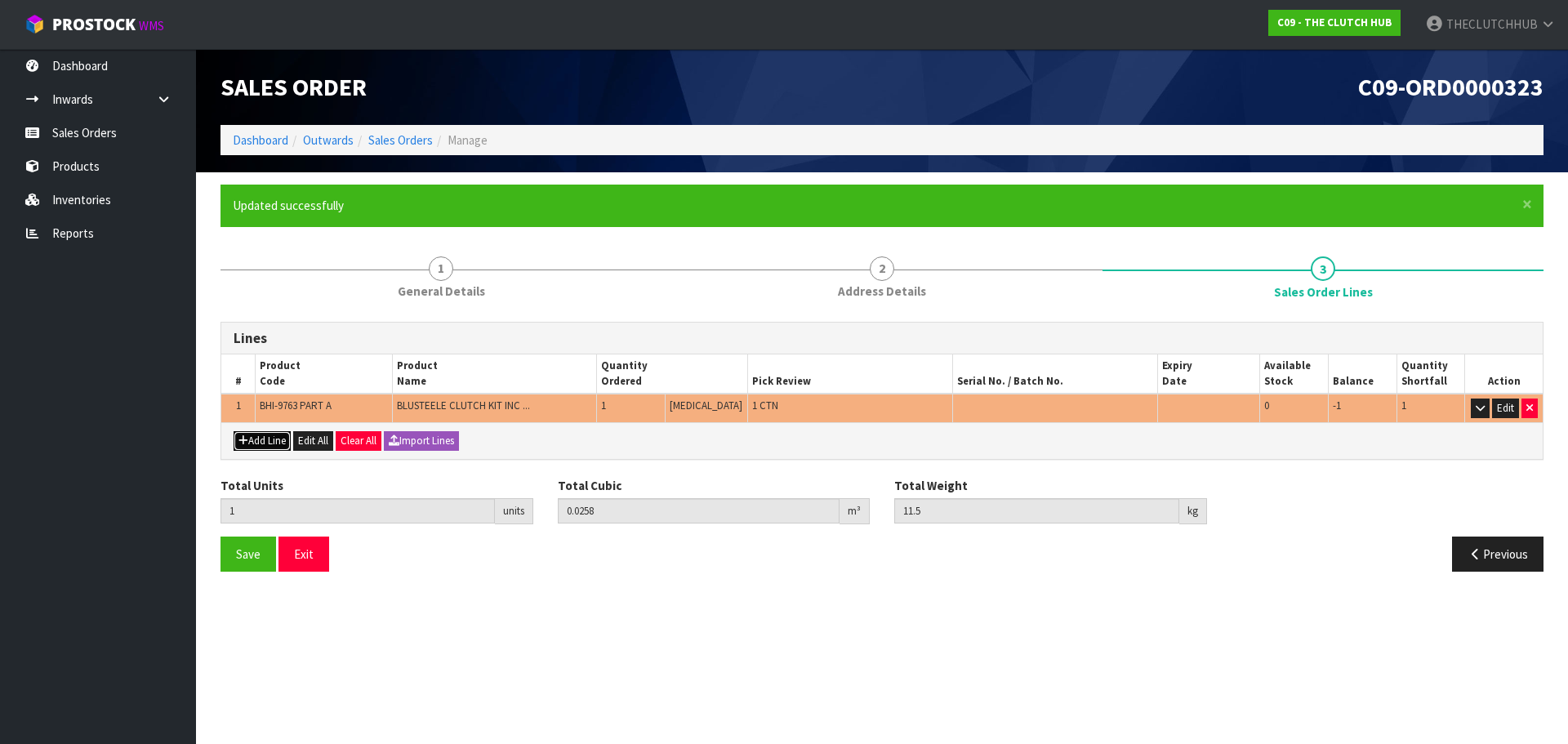
click at [243, 440] on icon "button" at bounding box center [243, 440] width 10 height 11
type input "0"
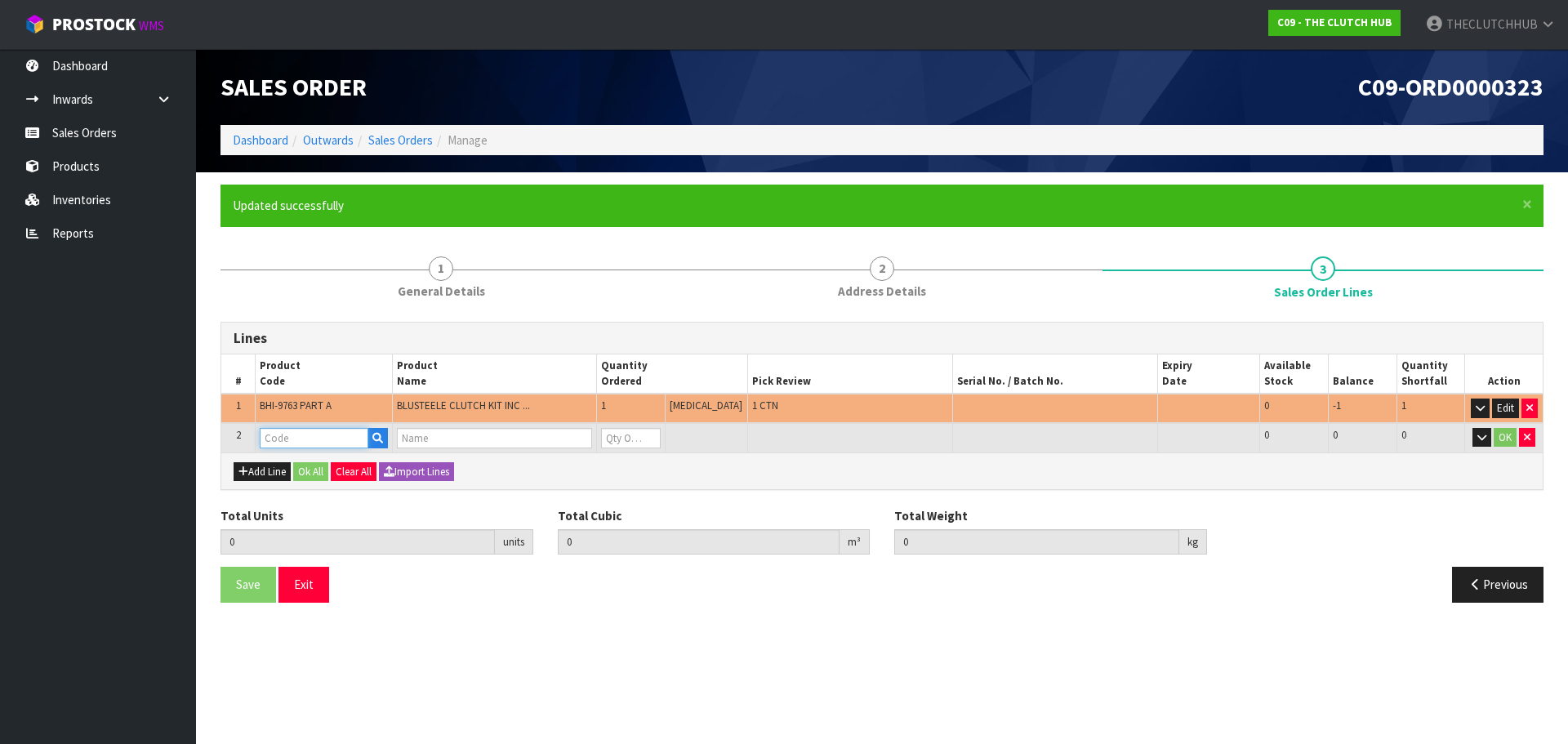
click at [343, 443] on input "text" at bounding box center [313, 437] width 108 height 20
click at [383, 441] on icon "button" at bounding box center [377, 437] width 11 height 11
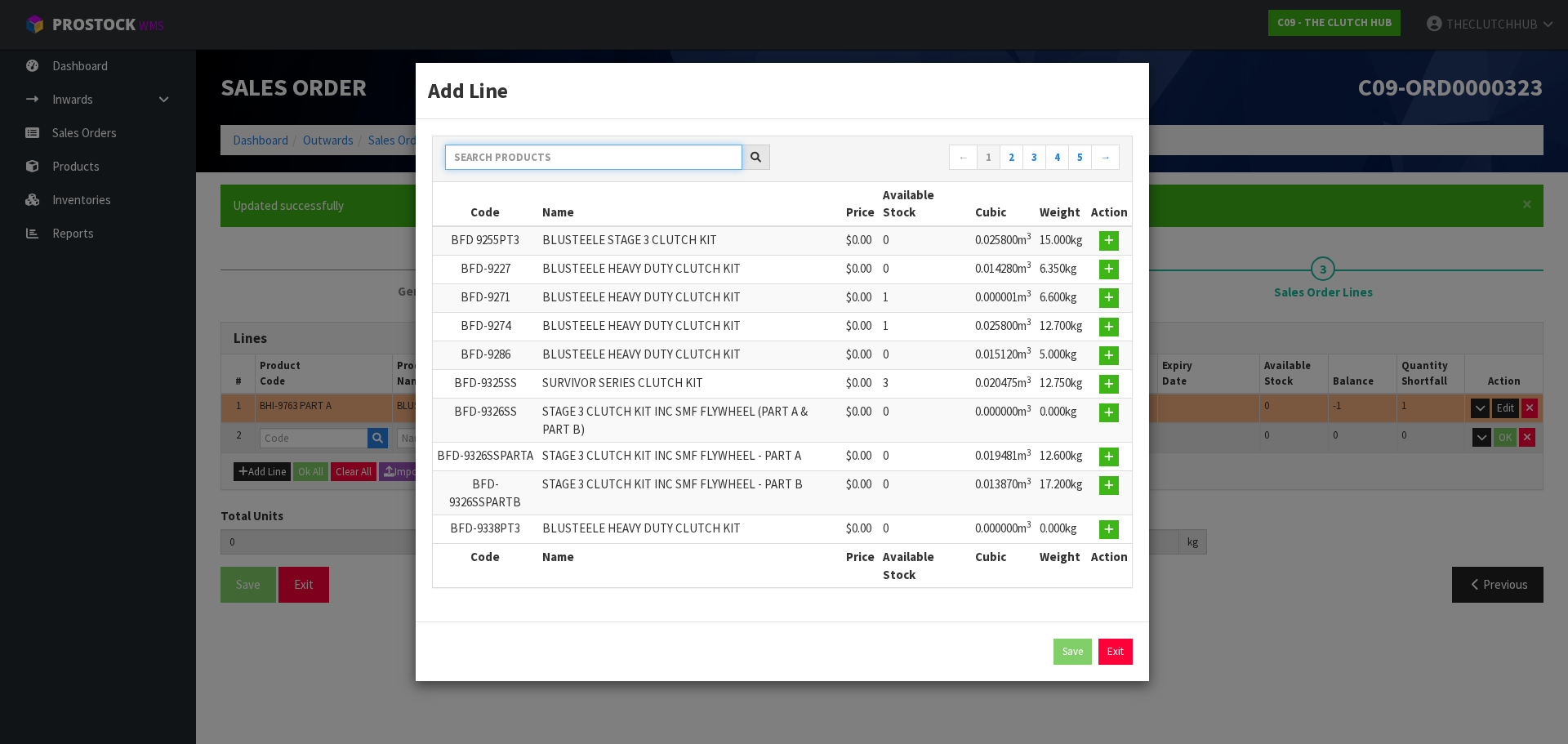
click at [579, 153] on input "text" at bounding box center [593, 157] width 298 height 25
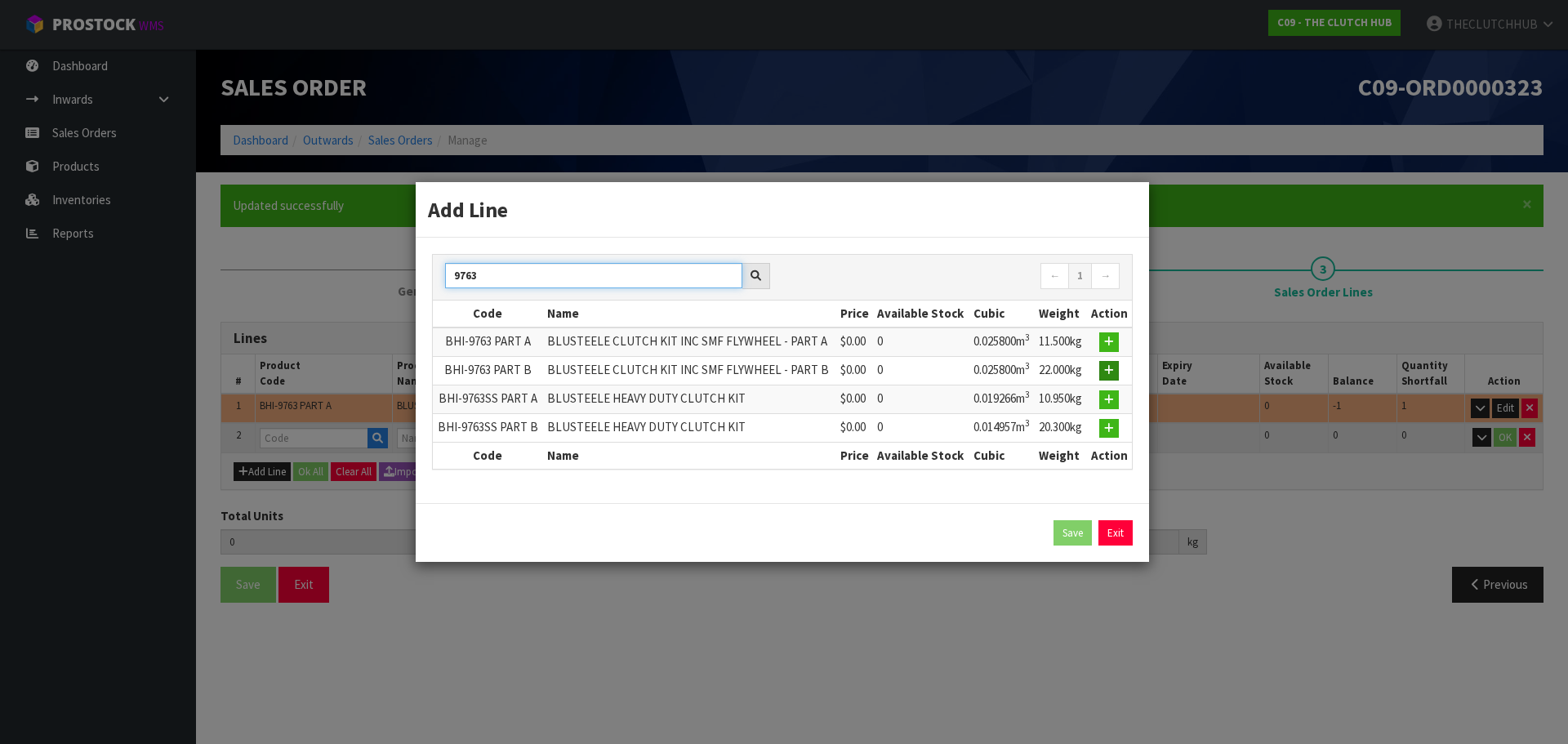
type input "9763"
click at [1110, 377] on button "button" at bounding box center [1109, 370] width 19 height 19
type input "1"
type input "0.0258"
type input "11.5"
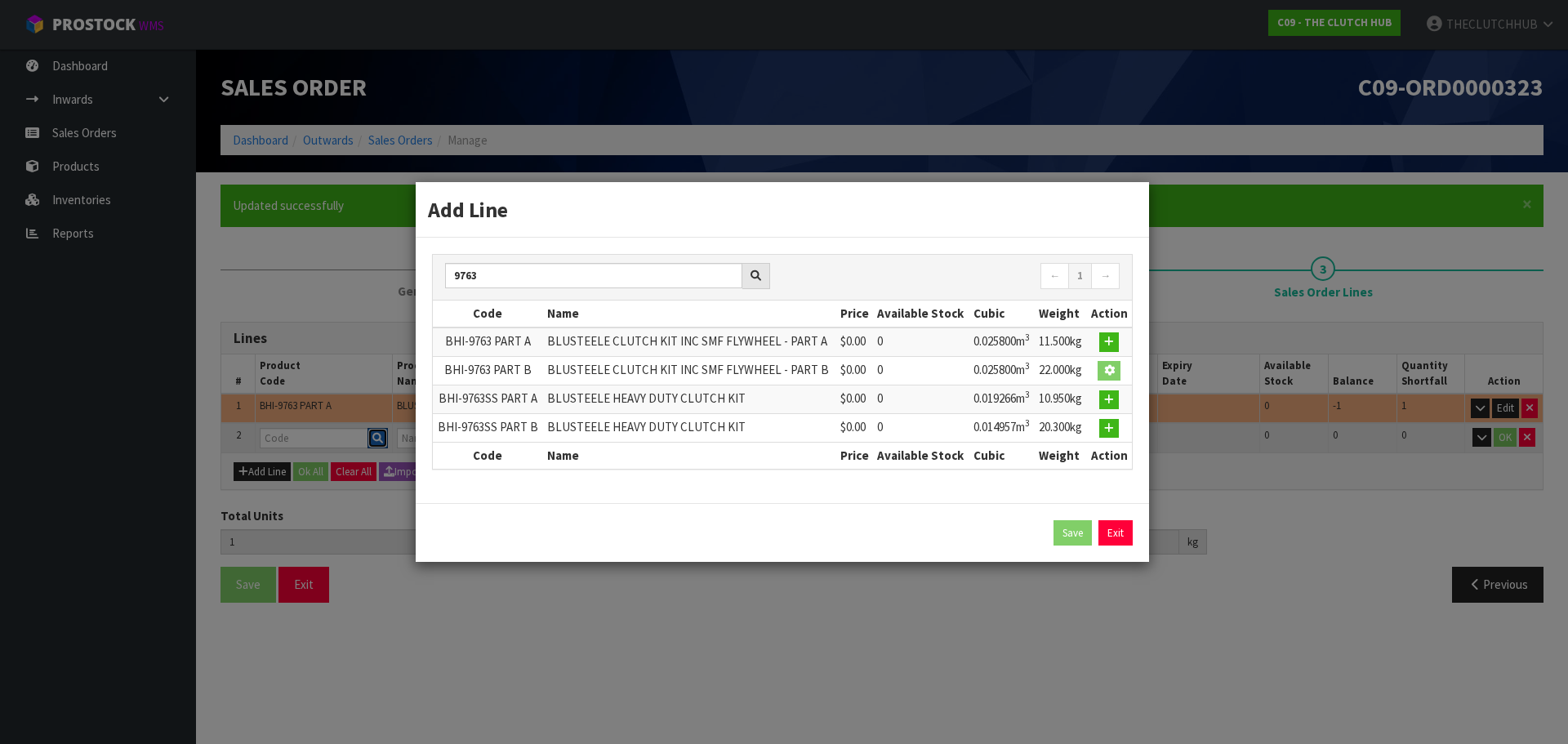
type input "BHI-9763 PART B"
type input "BLUSTEELE CLUTCH KIT INC SMF FLYWHEEL - PART B"
type input "0"
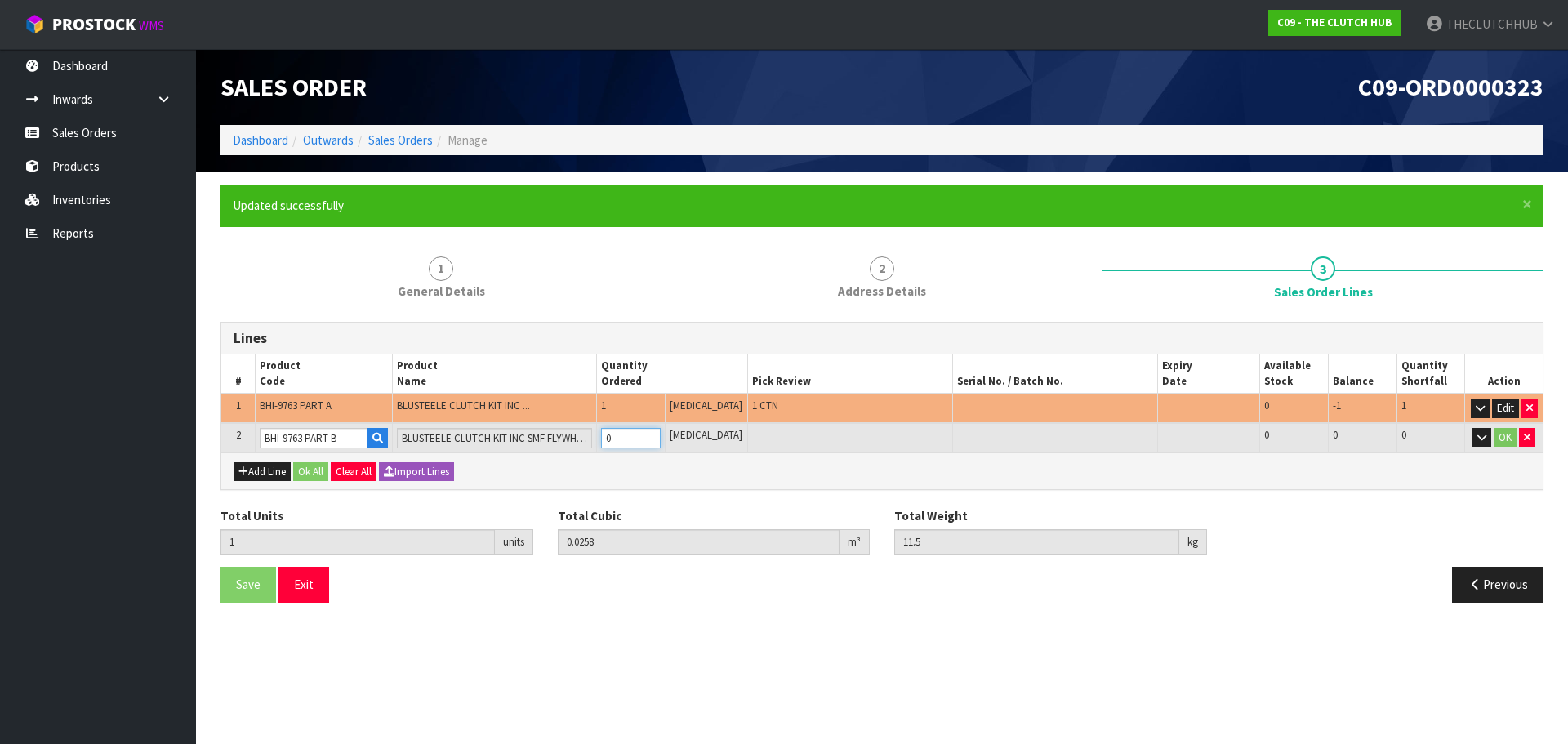
click at [606, 434] on tr "2 BHI-9763 PART B BLUSTEELE CLUTCH KIT INC SMF FLYWHEEL - PART B 0 [MEDICAL_DAT…" at bounding box center [881, 438] width 1321 height 31
type input "2"
type input "0.0516"
type input "33.5"
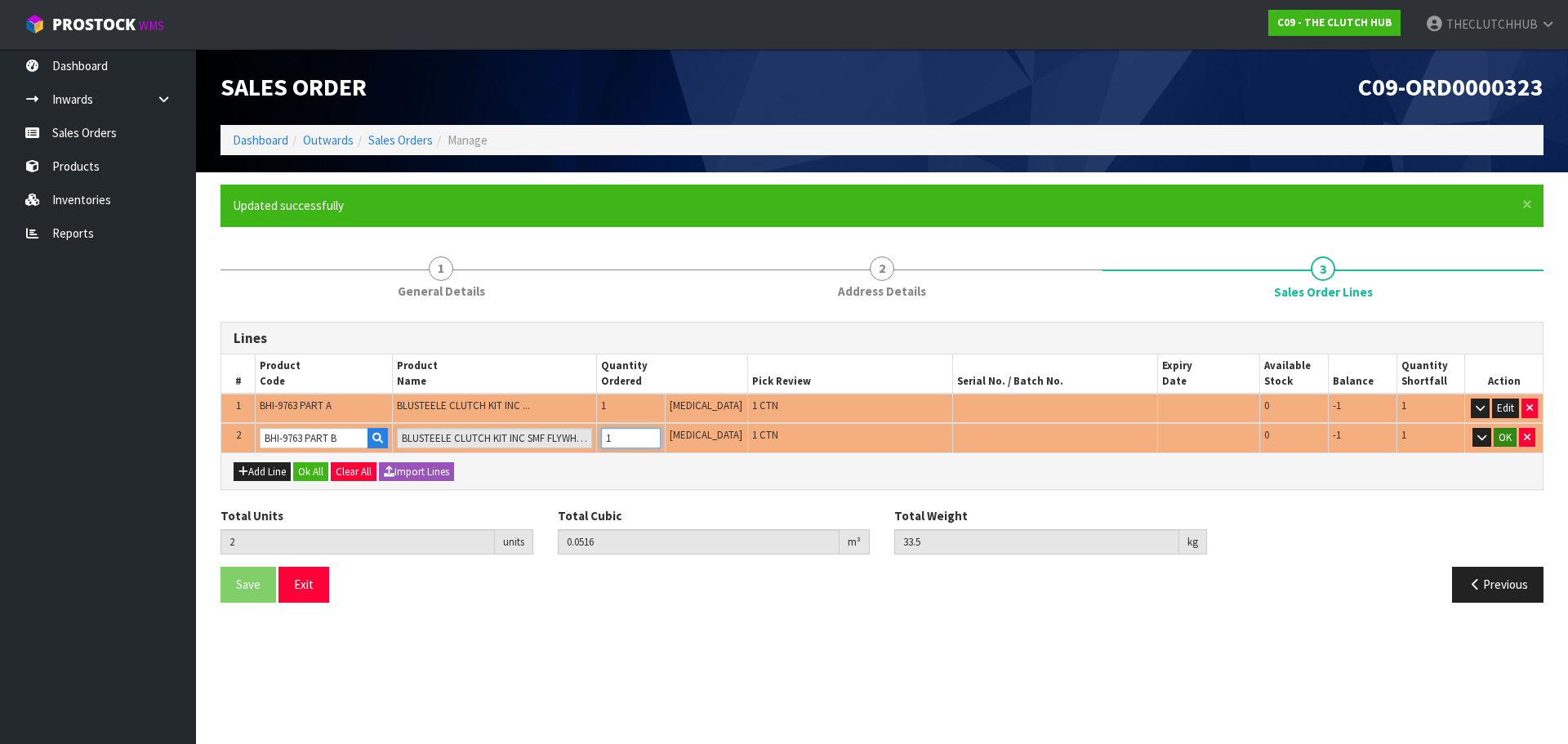
type input "1"
click at [1504, 434] on button "OK" at bounding box center [1505, 437] width 23 height 19
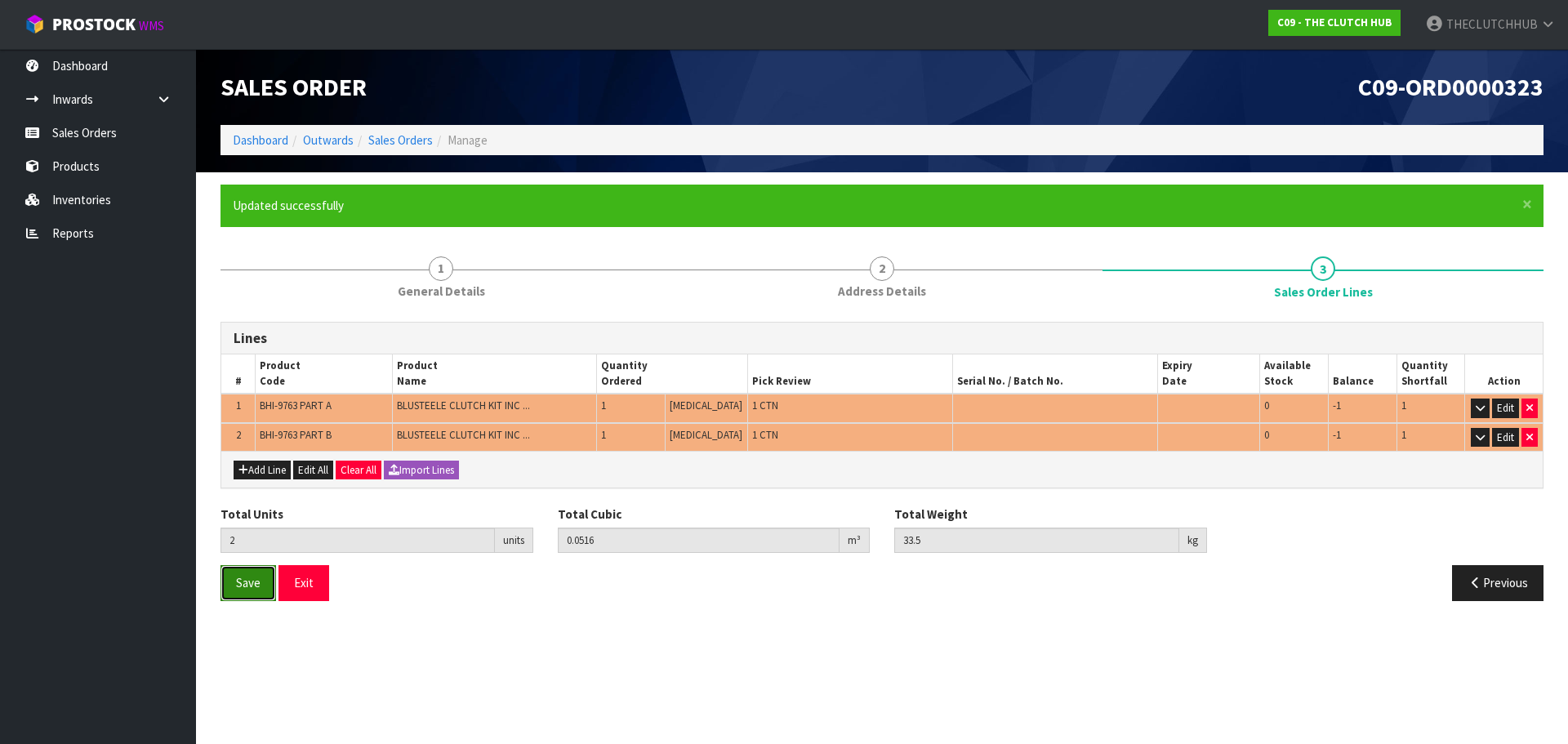
click at [244, 587] on span "Save" at bounding box center [249, 582] width 25 height 15
click at [242, 582] on span "Save" at bounding box center [249, 582] width 25 height 15
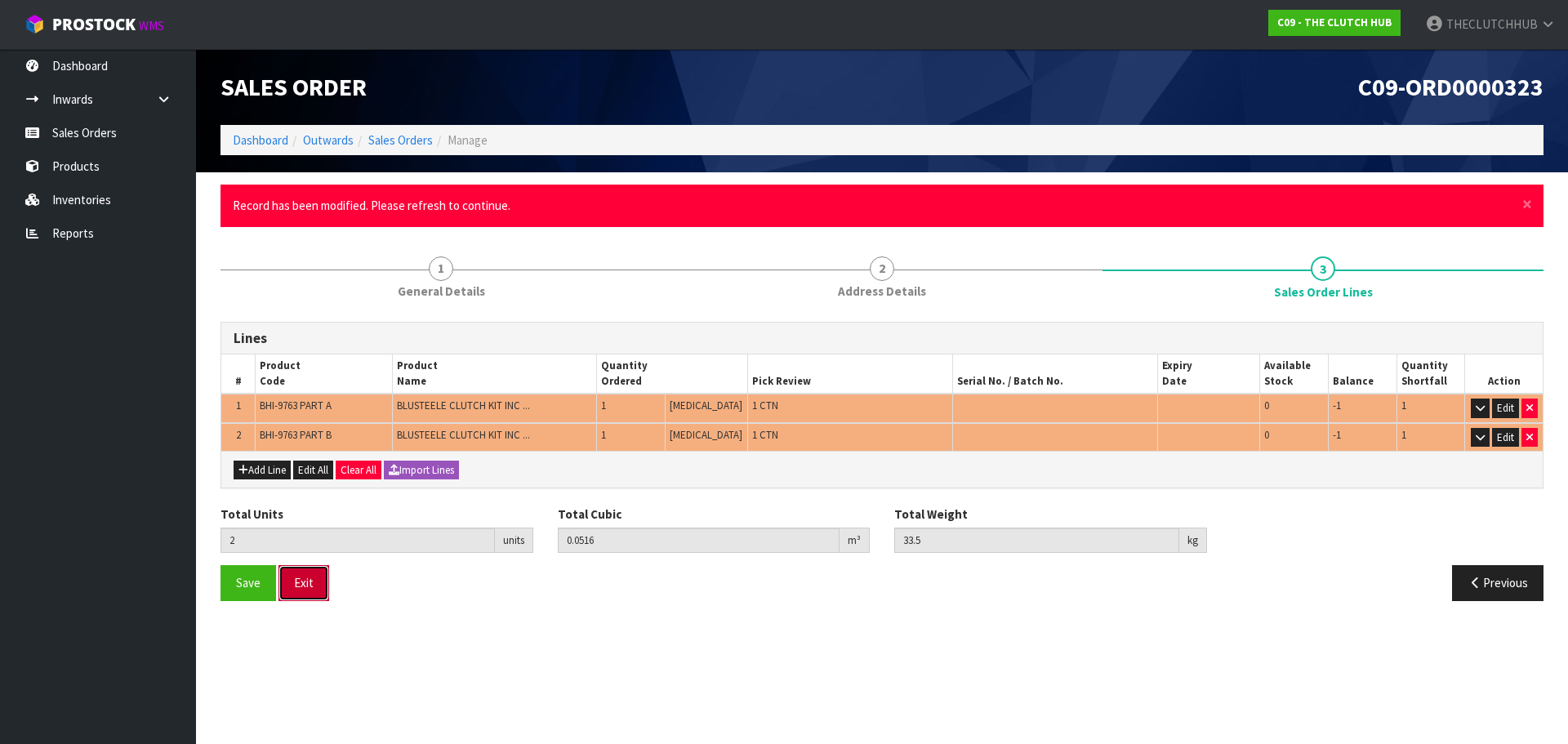
click at [320, 585] on button "Exit" at bounding box center [303, 582] width 51 height 35
